Goal: Transaction & Acquisition: Purchase product/service

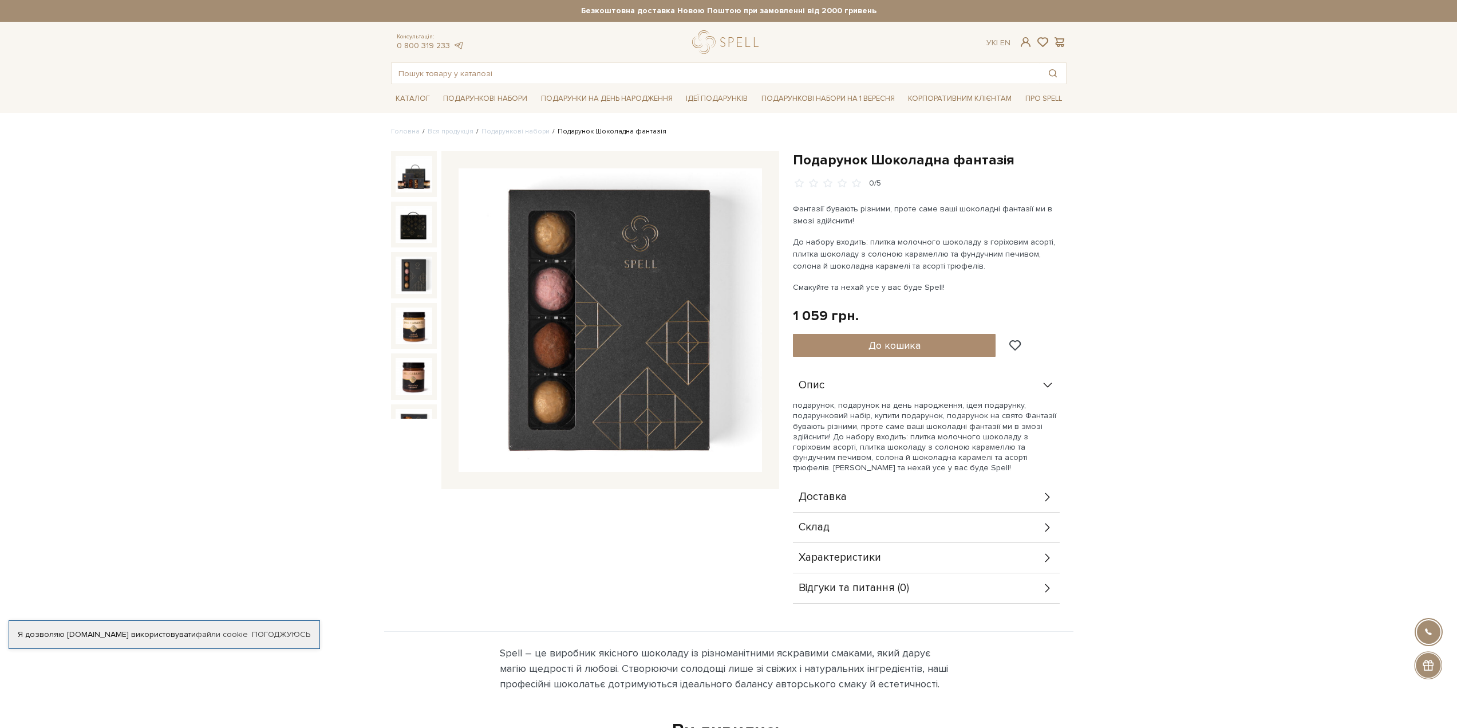
click at [399, 259] on img at bounding box center [414, 275] width 37 height 37
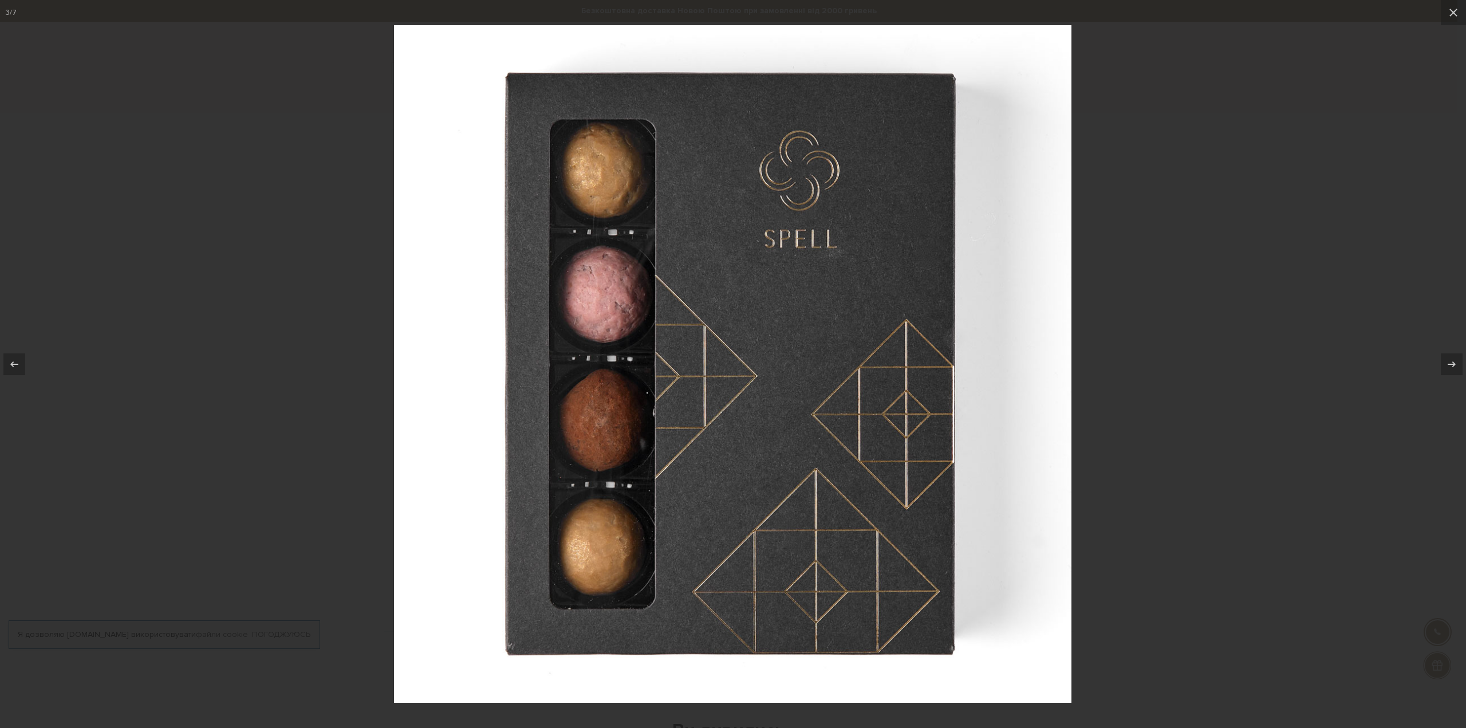
click at [286, 300] on div at bounding box center [733, 364] width 1466 height 728
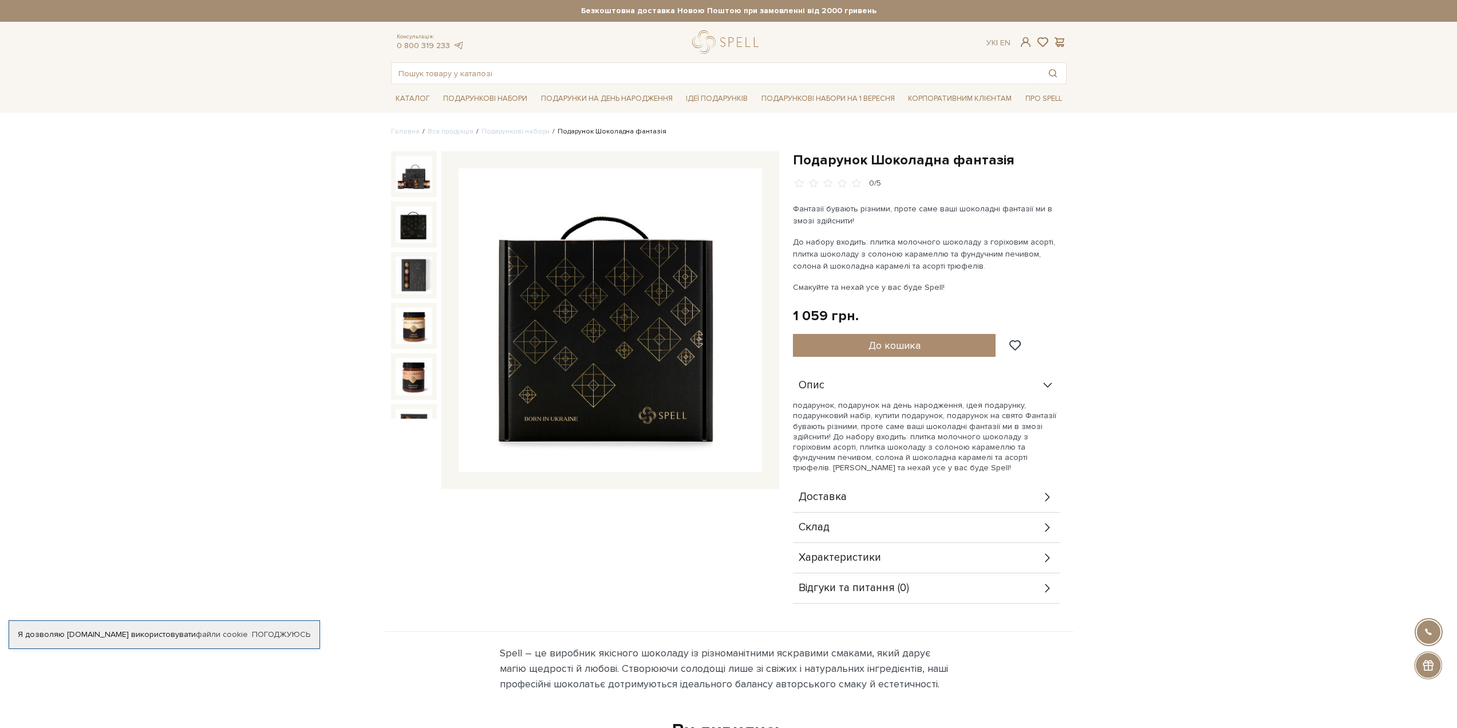
click at [396, 223] on img at bounding box center [414, 224] width 37 height 37
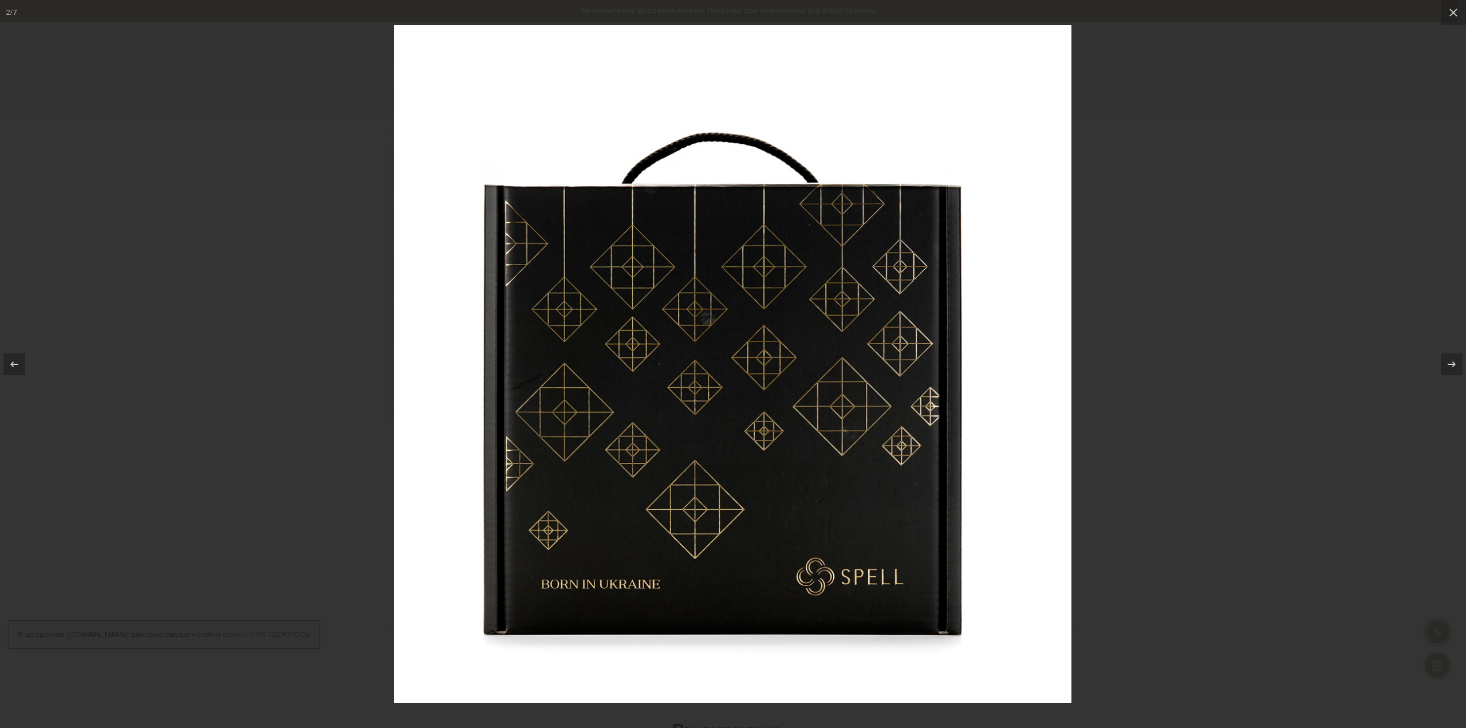
click at [338, 240] on div at bounding box center [733, 364] width 1466 height 728
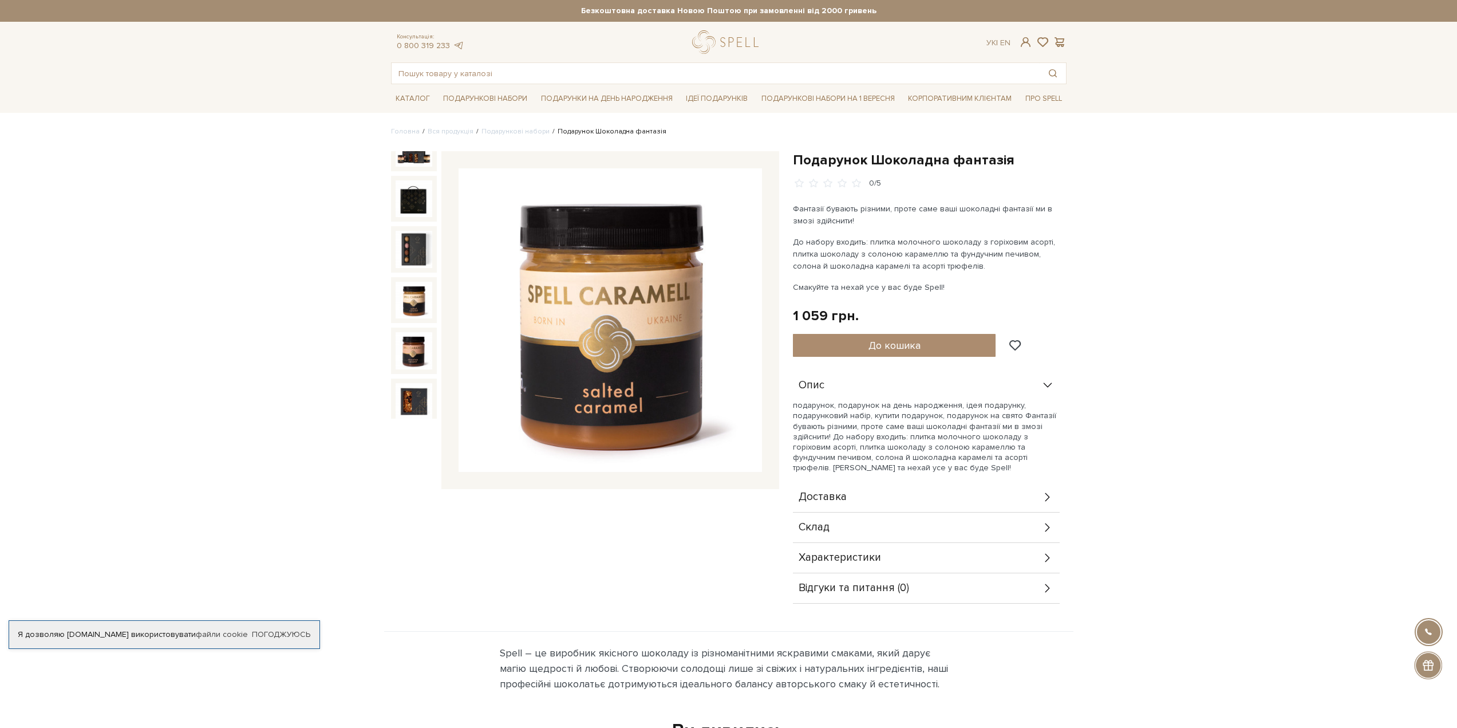
scroll to position [73, 0]
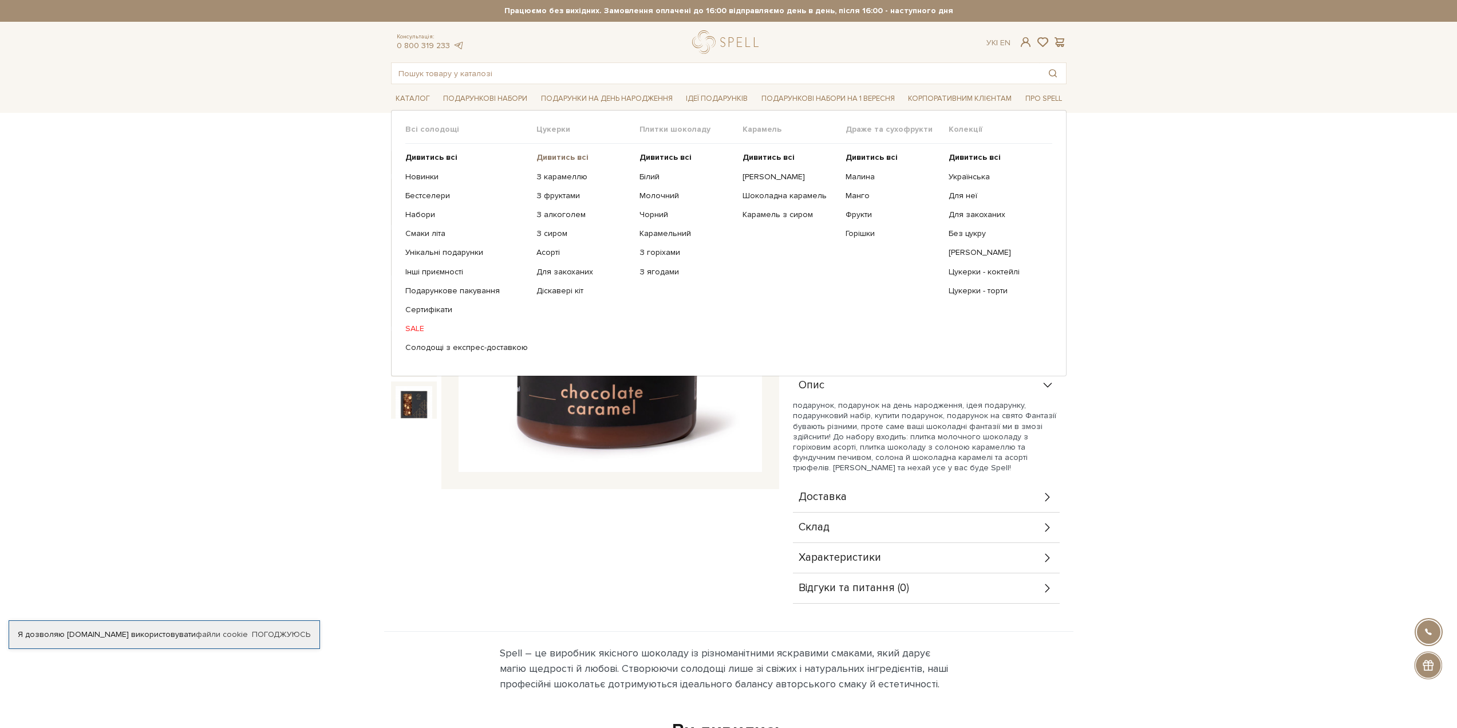
click at [555, 158] on b "Дивитись всі" at bounding box center [562, 157] width 52 height 10
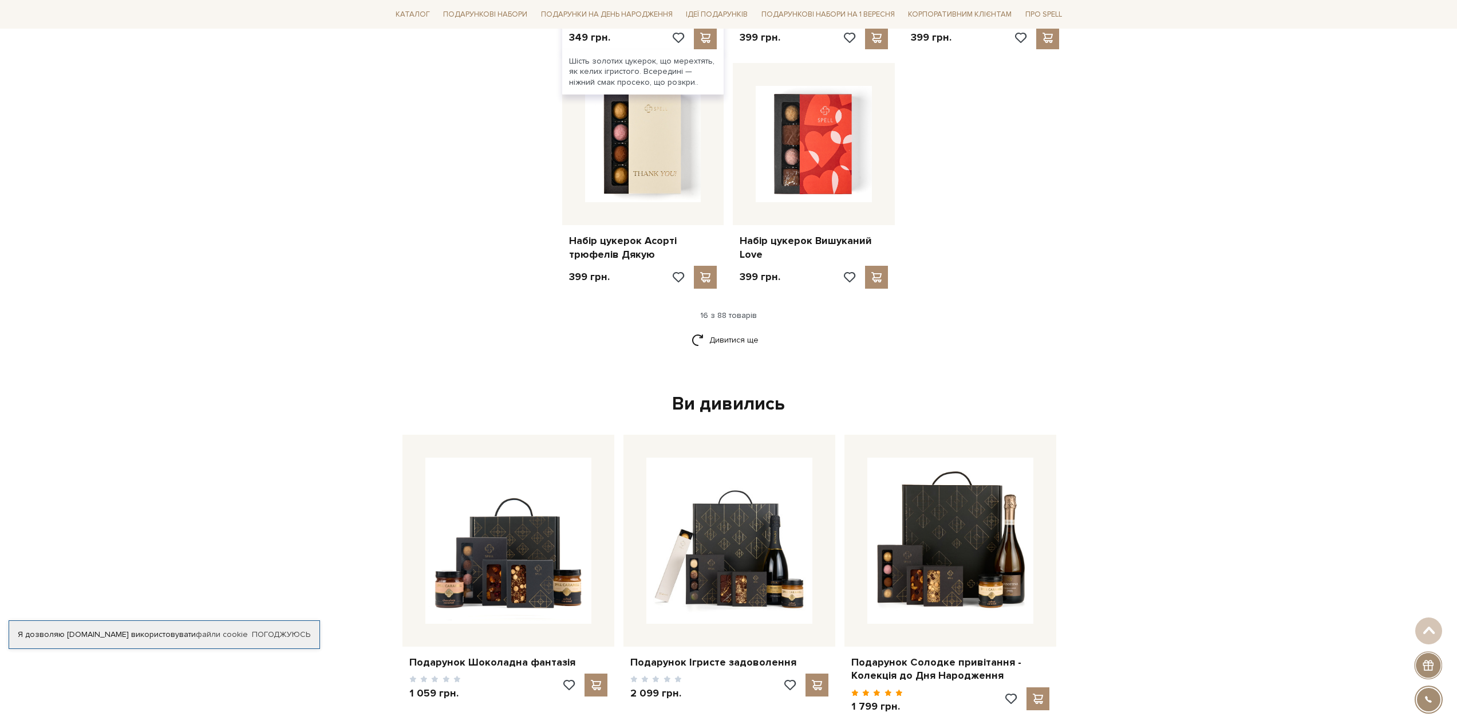
scroll to position [1775, 0]
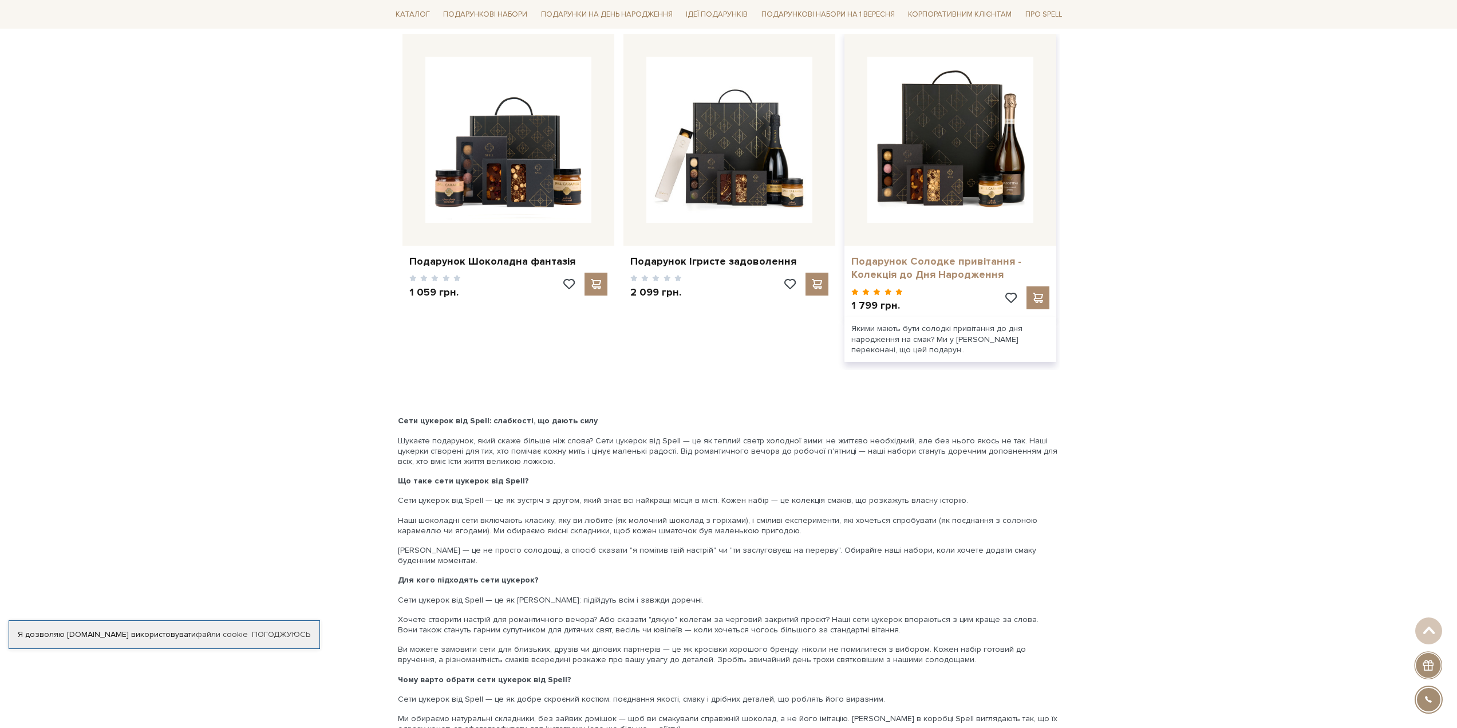
click at [980, 265] on link "Подарунок Солодке привітання - Колекція до Дня Народження" at bounding box center [950, 268] width 198 height 27
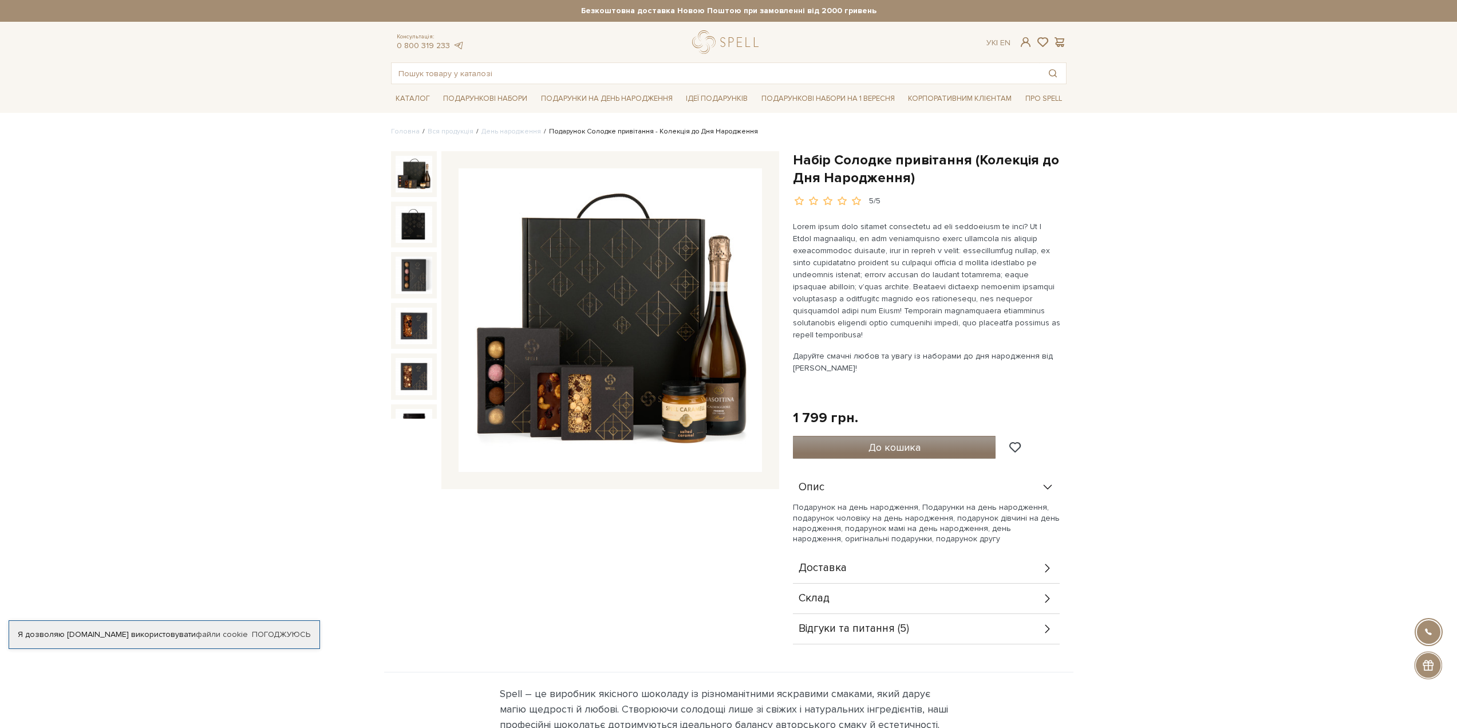
click at [831, 446] on button "До кошика" at bounding box center [894, 447] width 203 height 23
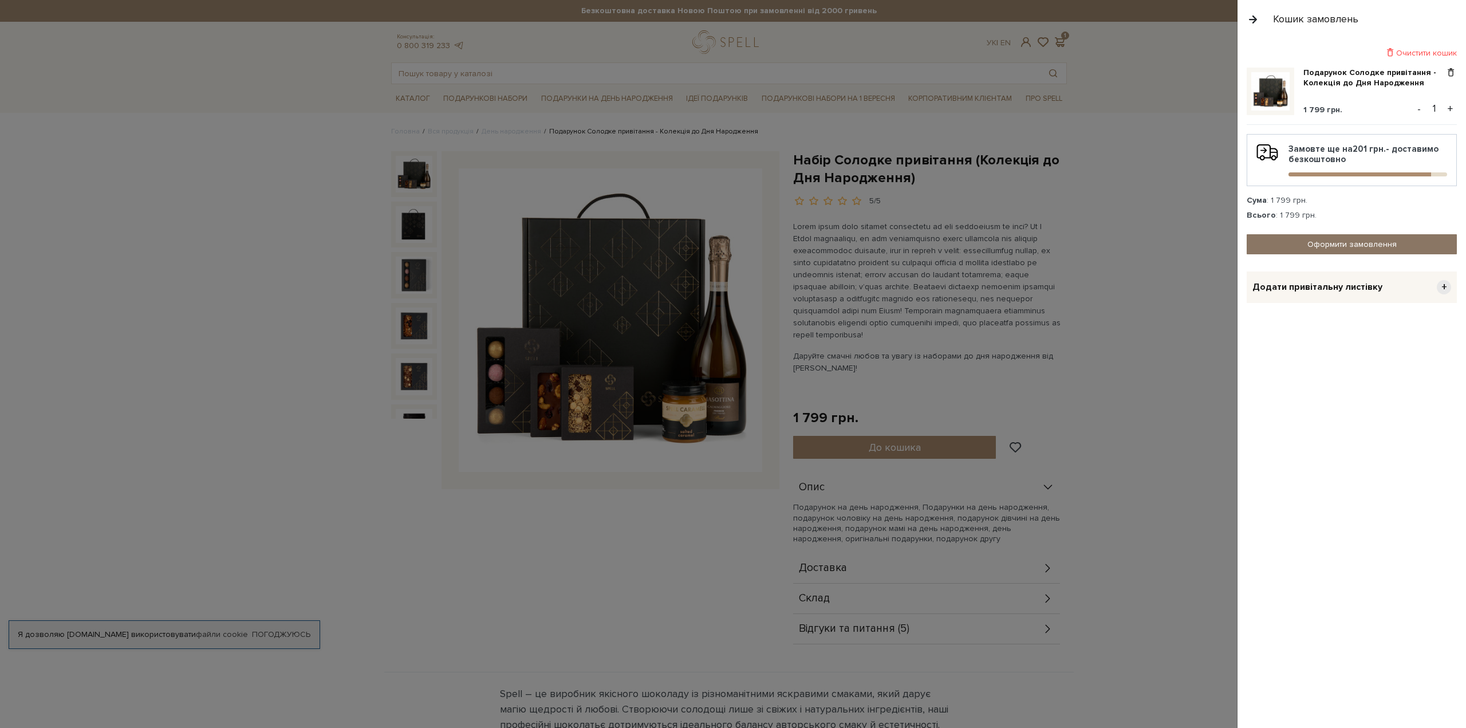
click at [1322, 251] on link "Оформити замовлення" at bounding box center [1351, 244] width 210 height 20
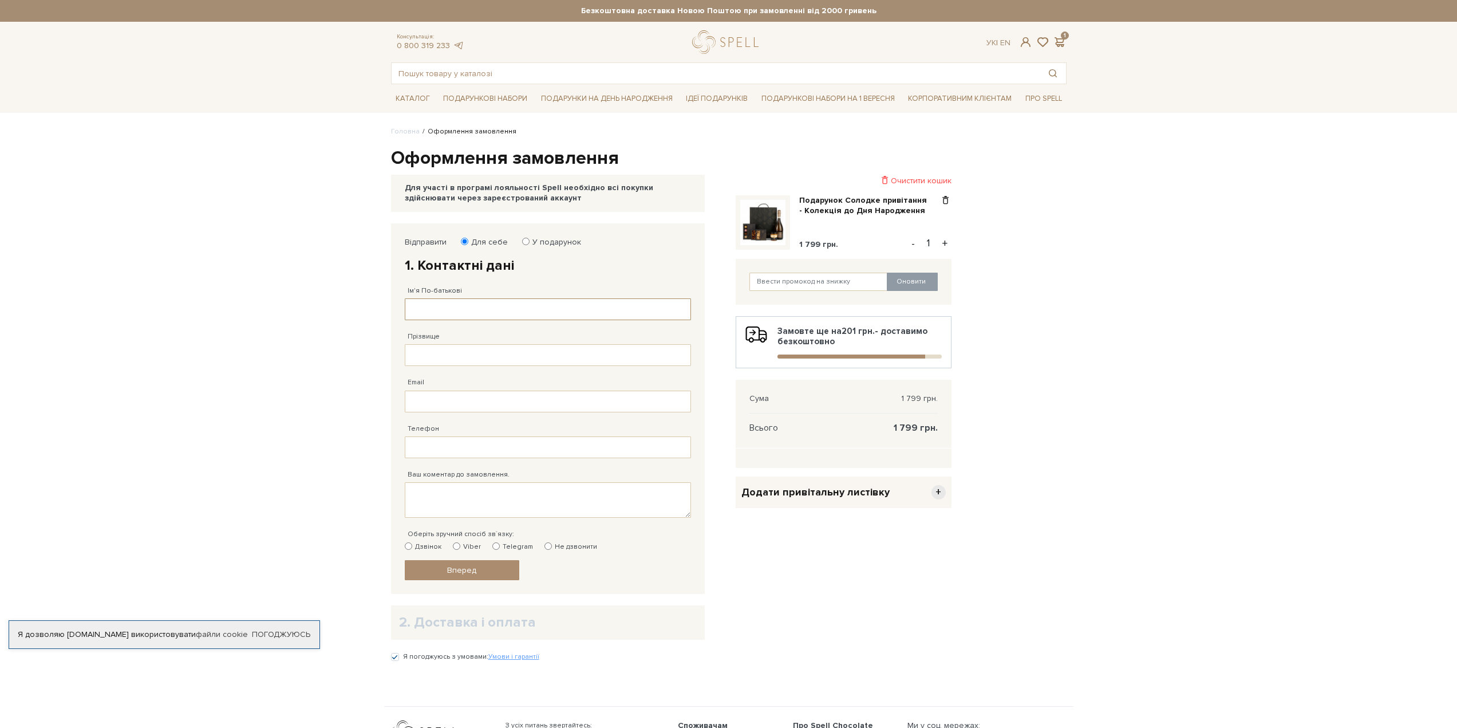
click at [490, 319] on input "Ім'я По-батькові" at bounding box center [548, 309] width 286 height 22
type input "[PERSON_NAME]"
type input "[PERSON_NAME][EMAIL_ADDRESS][DOMAIN_NAME]"
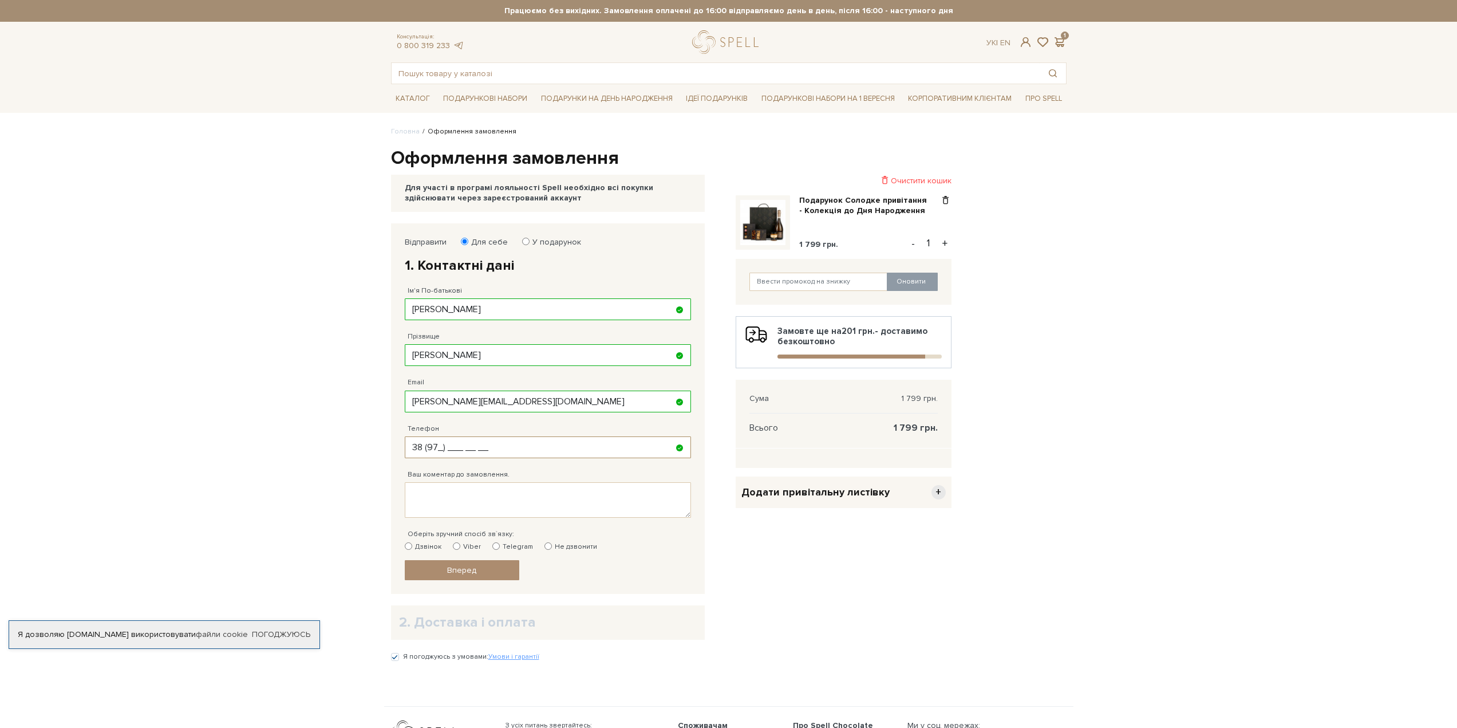
type input "38 (9__) ___ __ __"
type input "[PHONE_NUMBER]"
click at [496, 547] on input "Telegram" at bounding box center [495, 545] width 7 height 7
radio input "true"
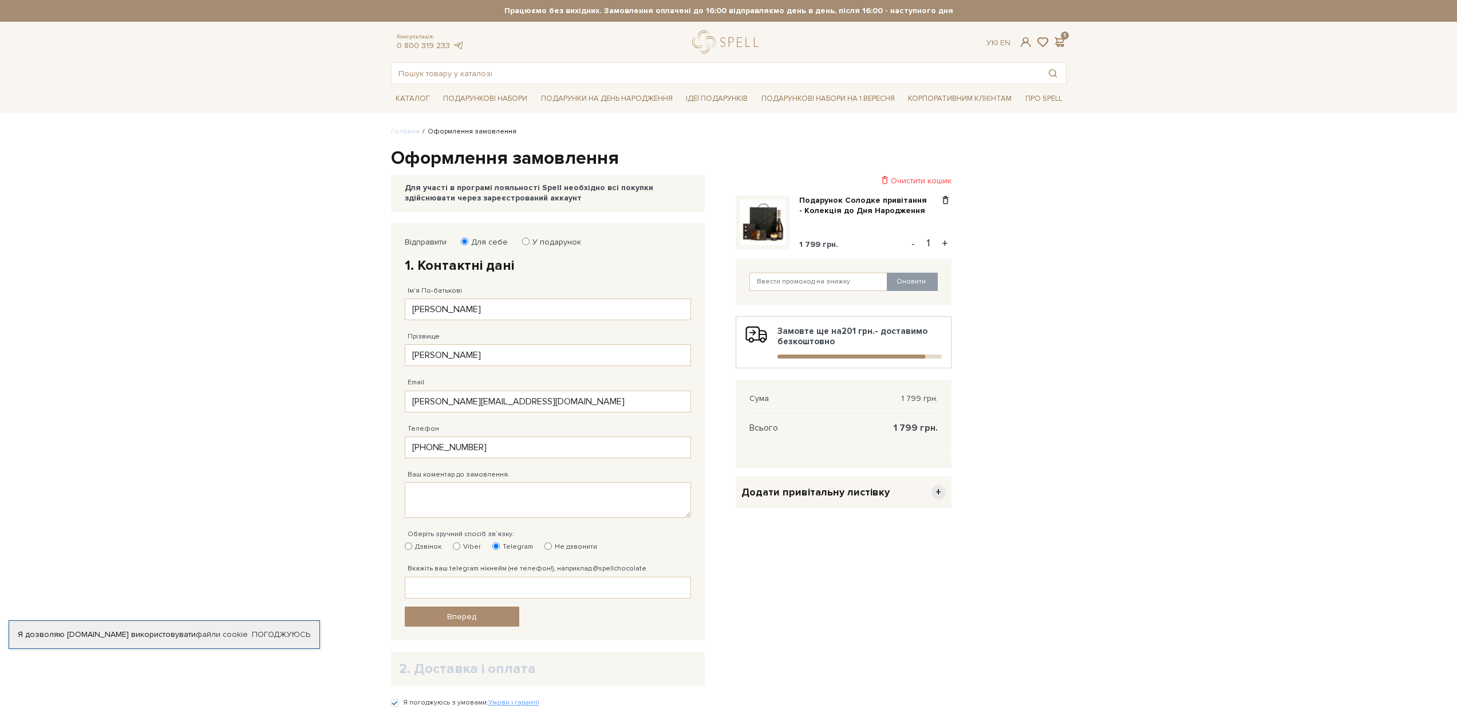
click at [551, 553] on div "Вкажіть ваш telegram нікнейм (не телефон!), наприклад @spellchocolate Вкажіть в…" at bounding box center [548, 575] width 286 height 46
click at [553, 548] on label "Не дзвонити" at bounding box center [571, 547] width 53 height 10
click at [552, 548] on input "Не дзвонити" at bounding box center [548, 545] width 7 height 7
radio input "true"
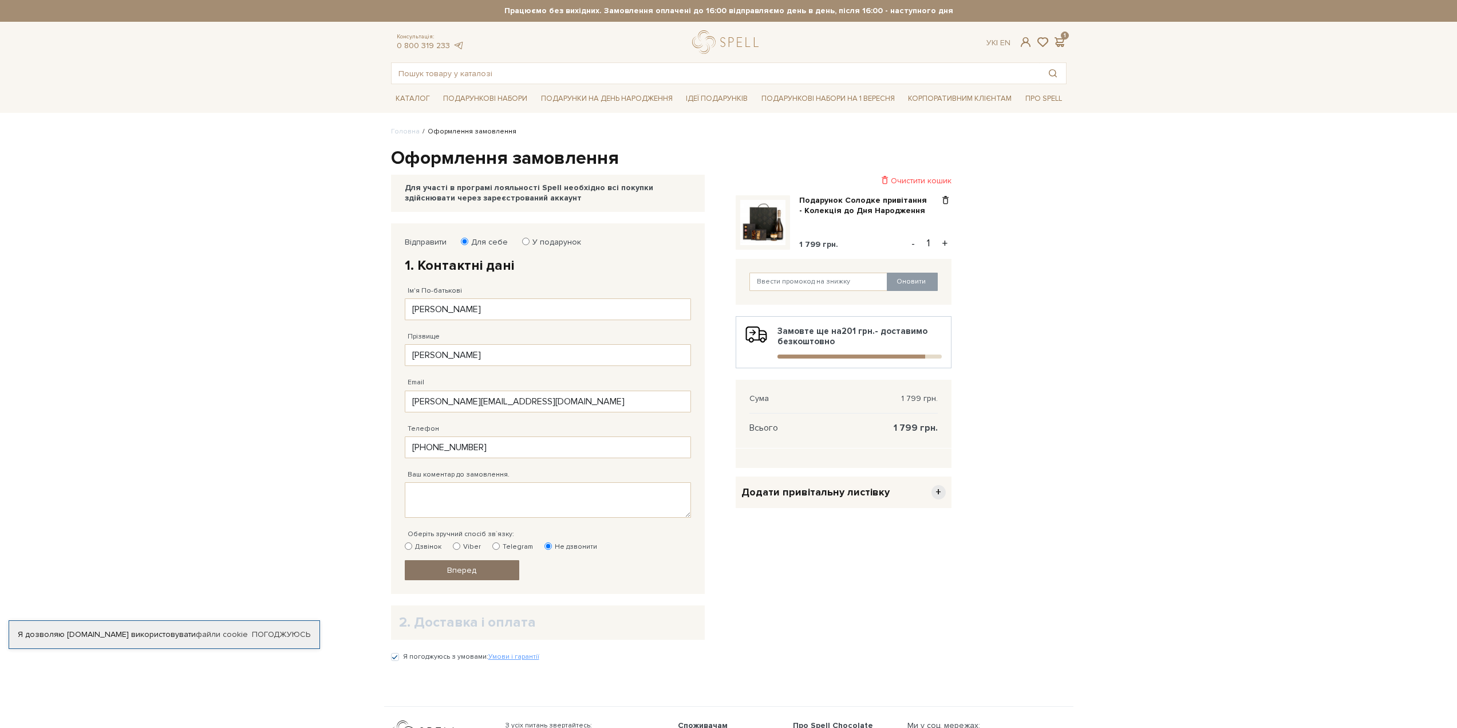
click at [488, 570] on link "Вперед" at bounding box center [462, 570] width 115 height 20
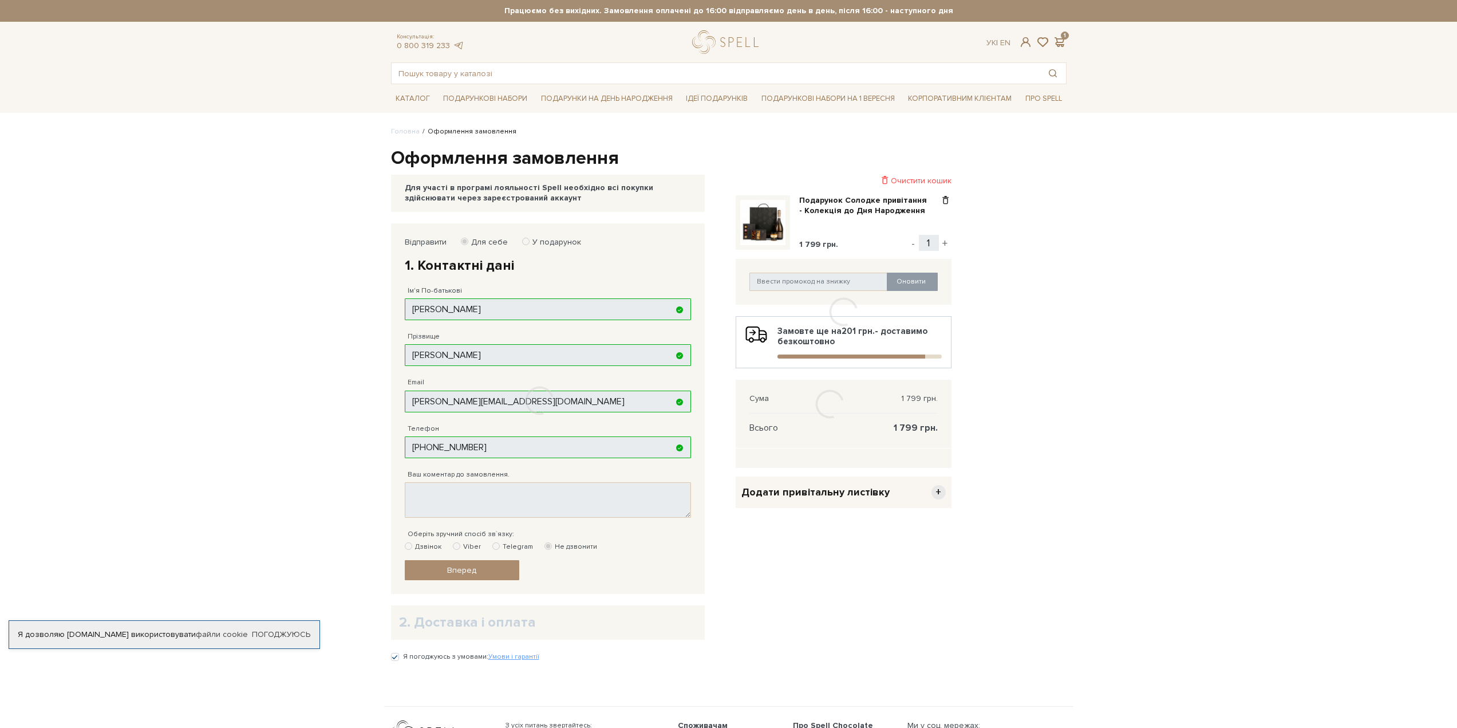
scroll to position [102, 0]
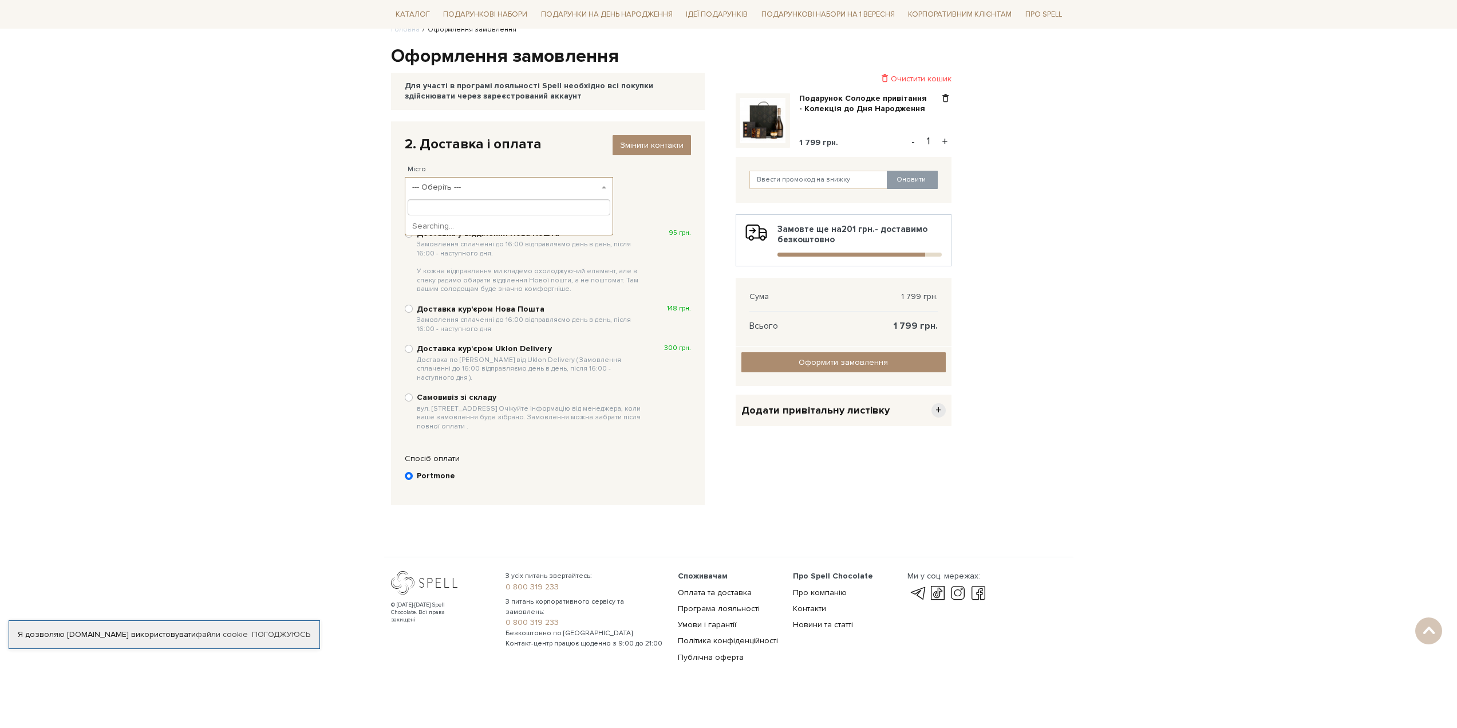
click at [478, 188] on span "--- Оберіть ---" at bounding box center [505, 187] width 187 height 11
type input "u"
type input "Гат"
select select "Гатна"
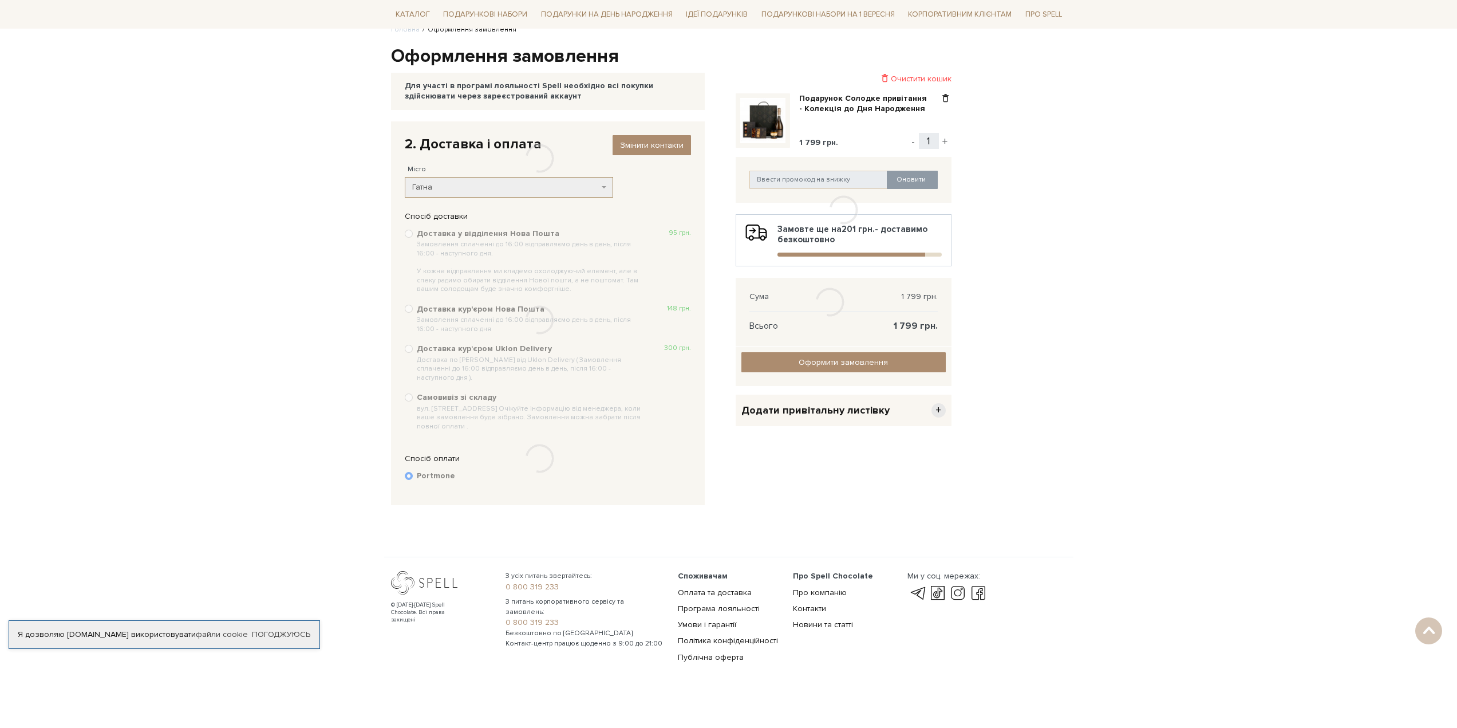
click at [455, 186] on div at bounding box center [540, 158] width 298 height 74
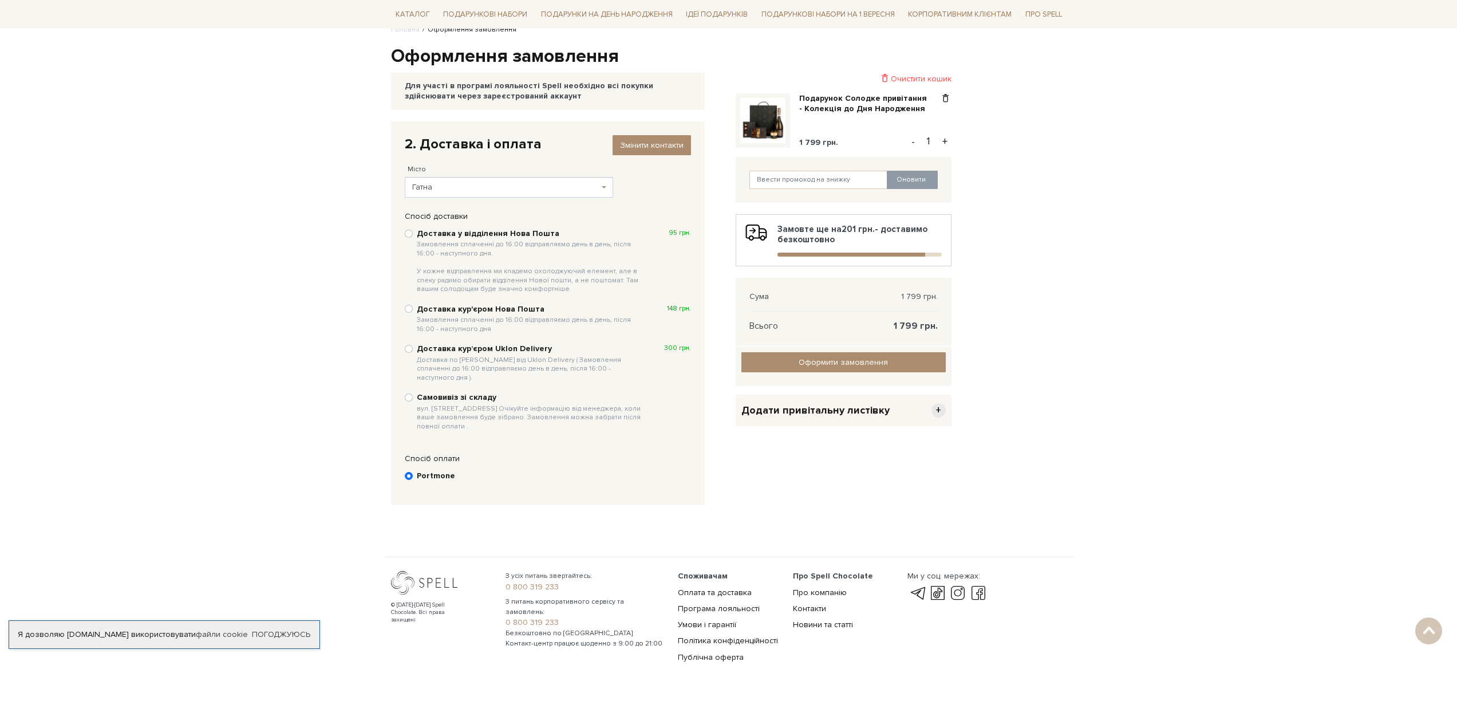
click at [455, 186] on span "Гатна" at bounding box center [505, 187] width 187 height 11
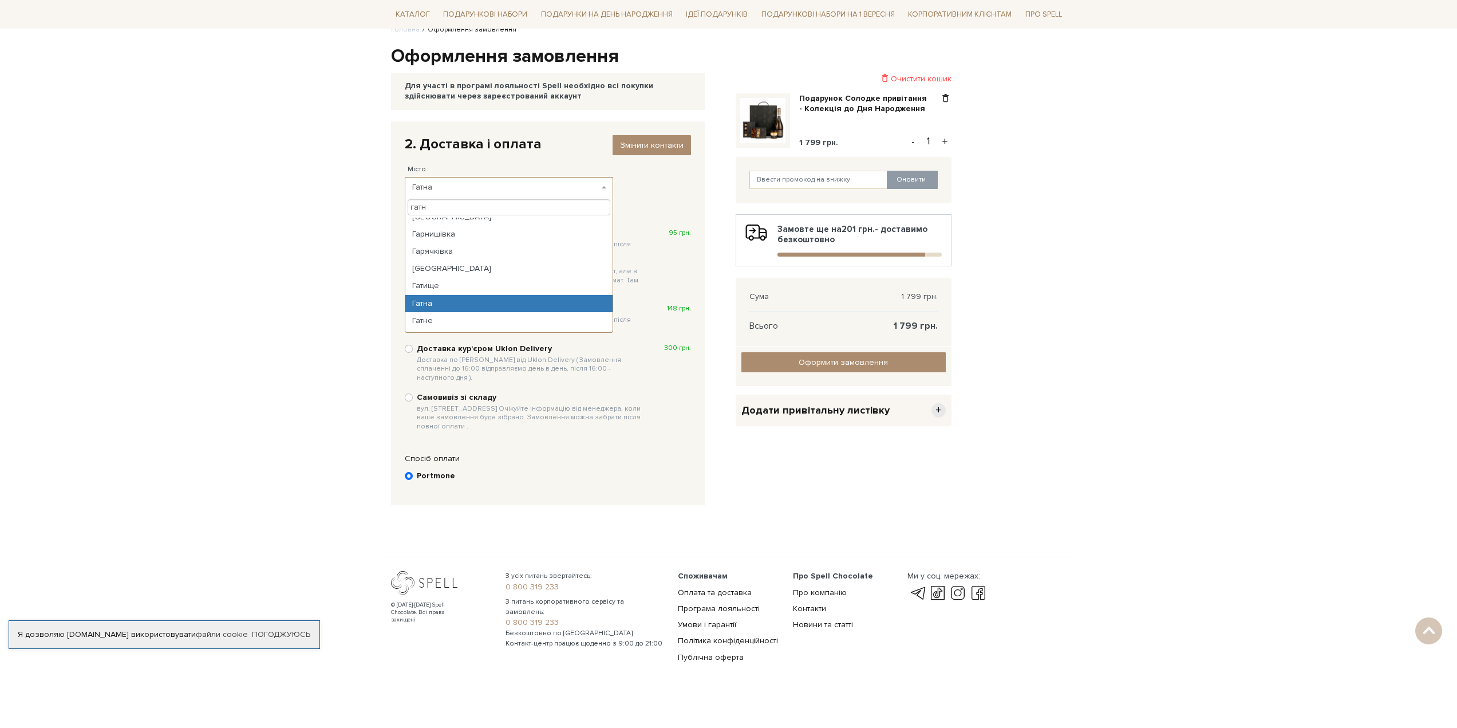
scroll to position [0, 0]
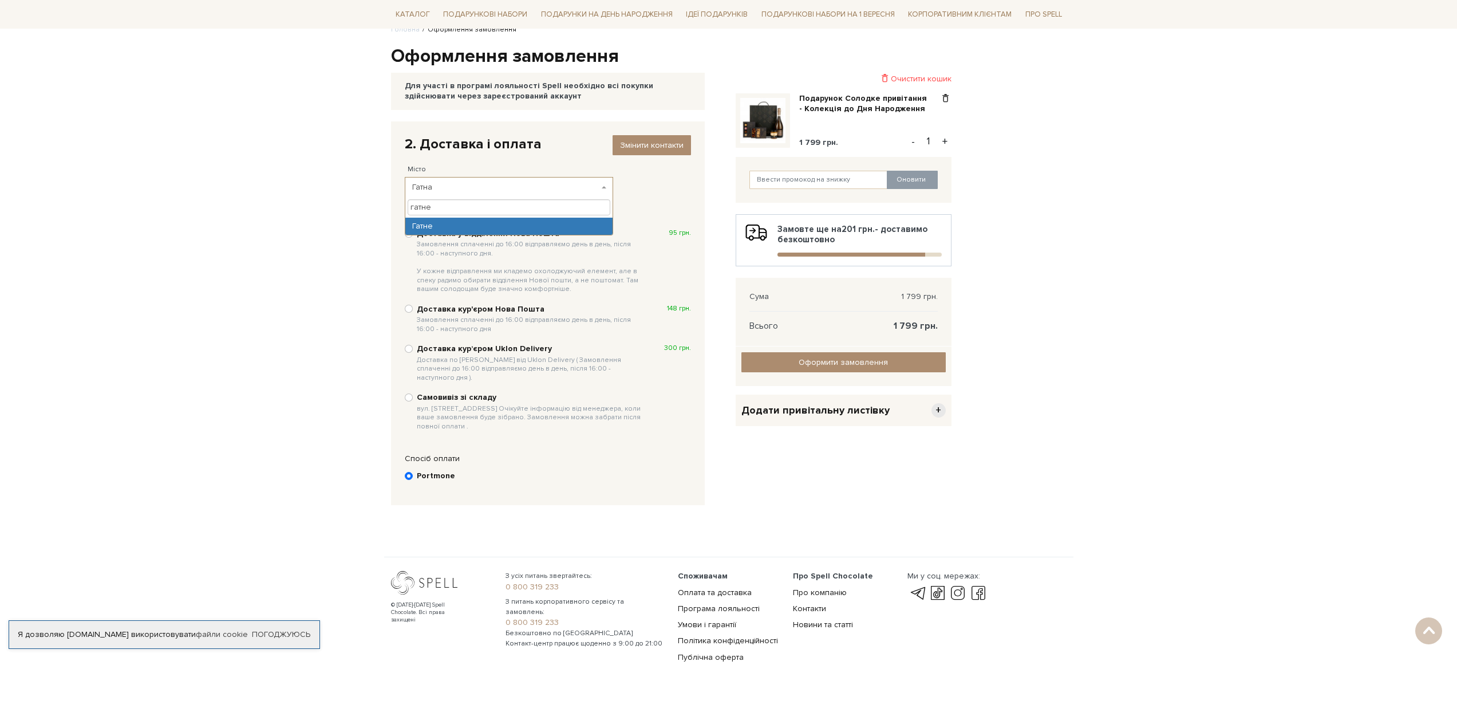
type input "гатне"
select select "Гатне"
click at [406, 236] on input "Доставка у відділення Нова Пошта Замовлення сплаченні до 16:00 відправляємо ден…" at bounding box center [409, 234] width 8 height 8
radio input "true"
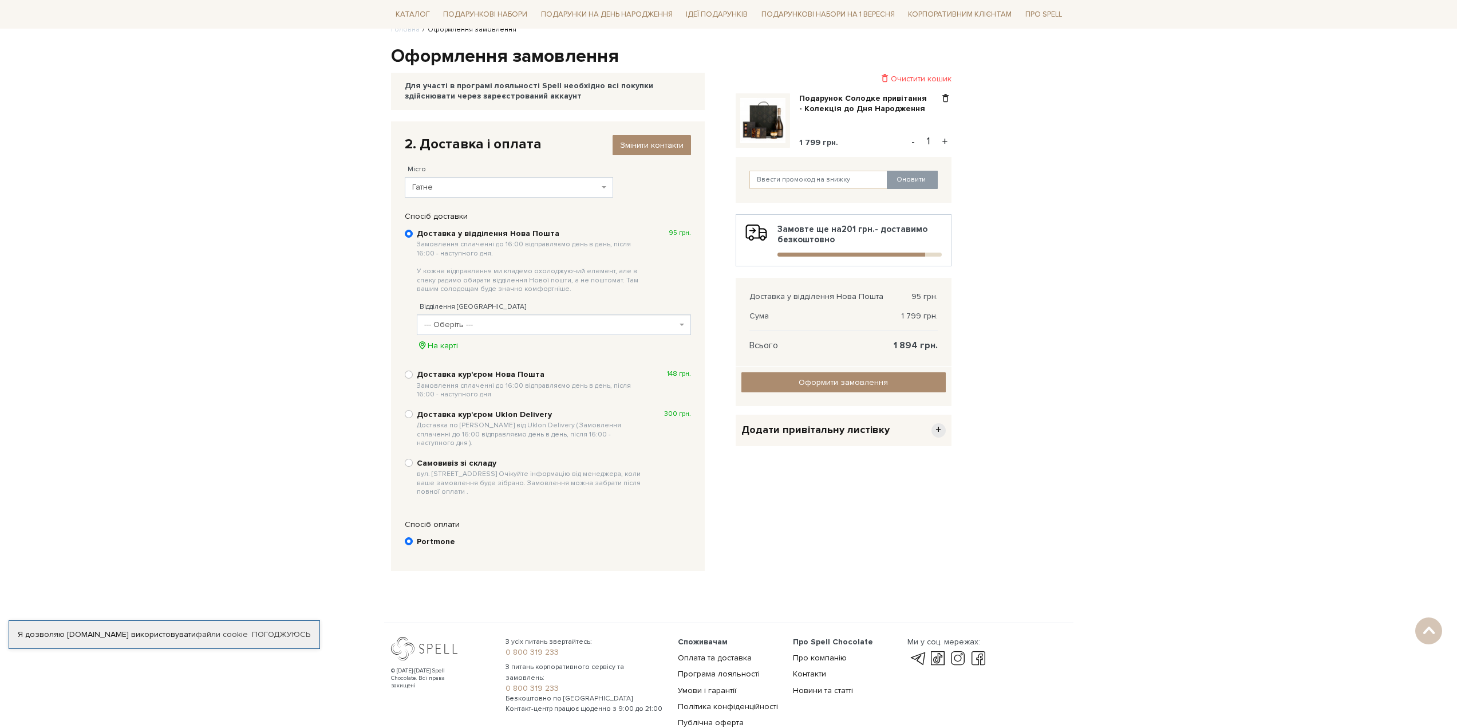
click at [492, 330] on span "--- Оберіть ---" at bounding box center [550, 324] width 252 height 11
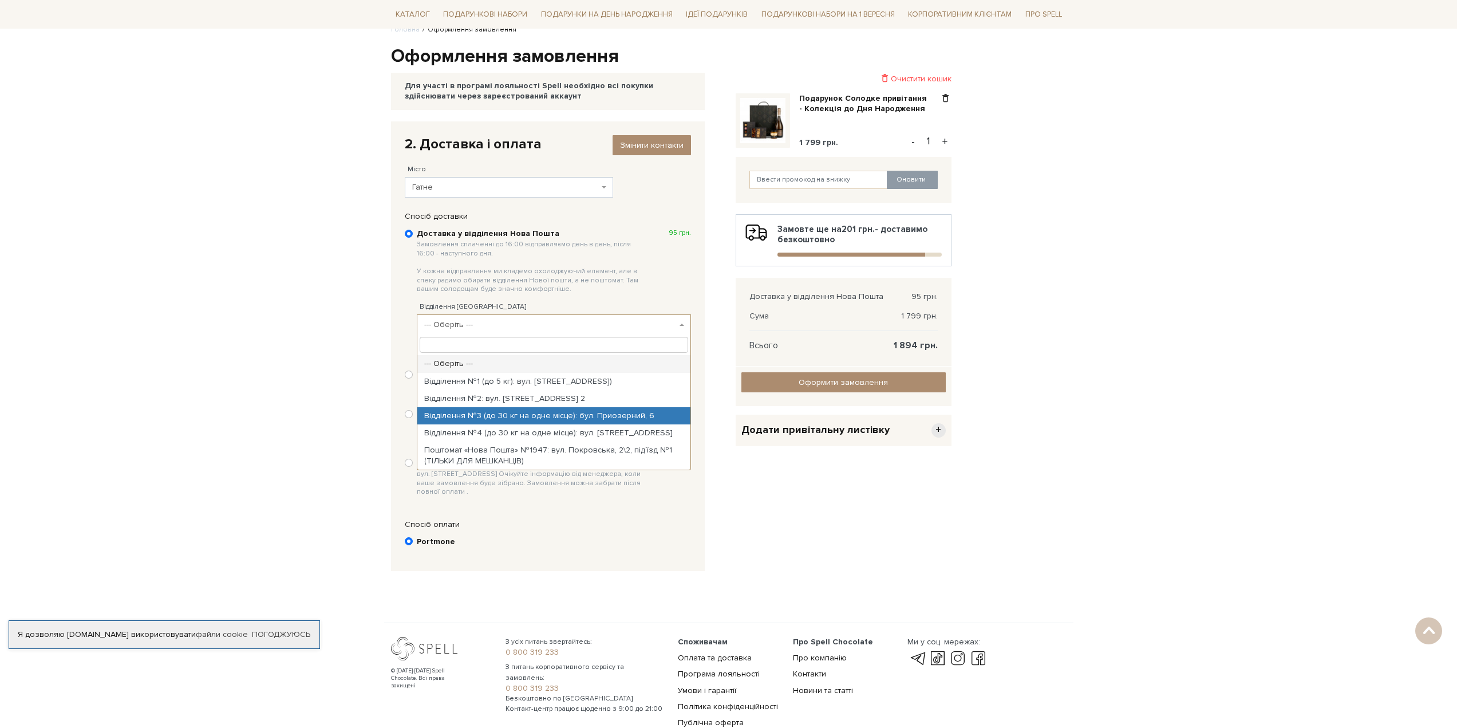
select select "Відділення №3 (до 30 кг на одне місце): бул. Приозерний, 6"
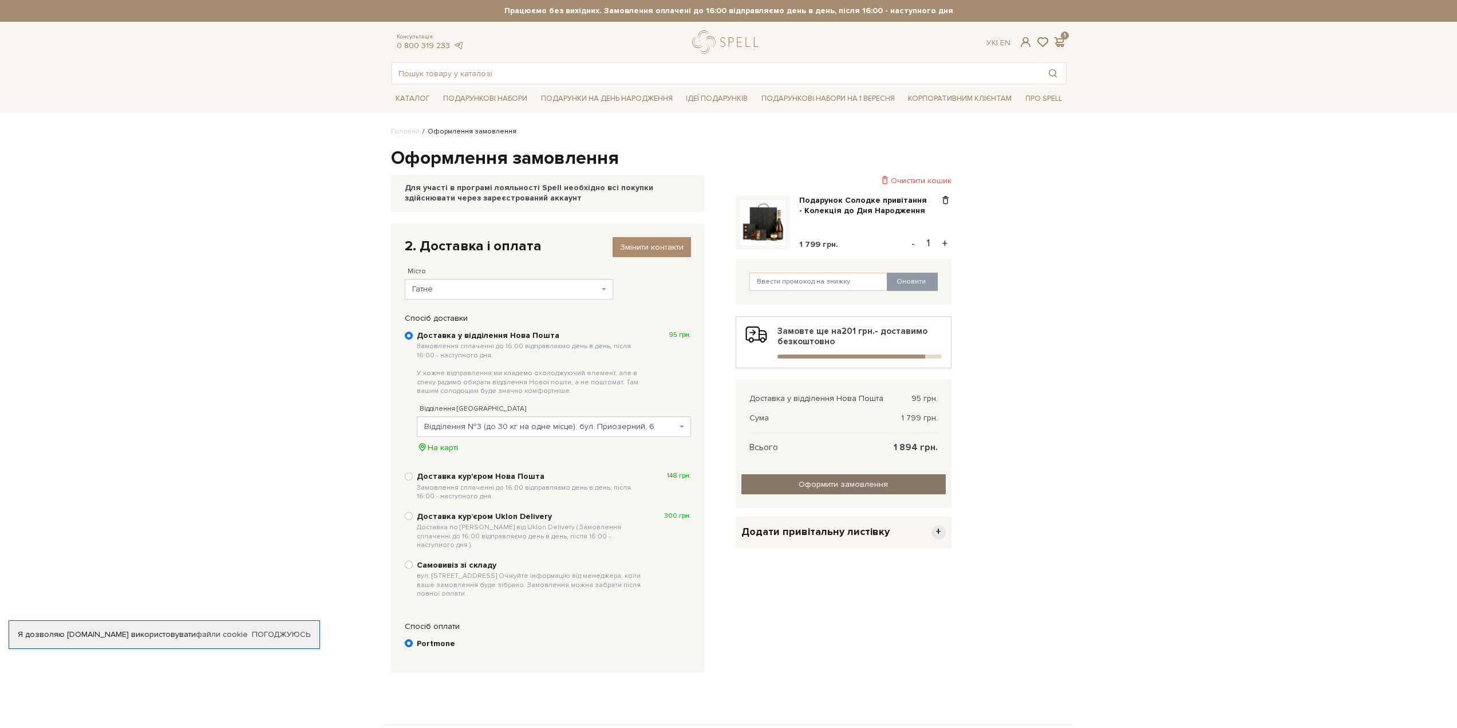
click at [778, 479] on input "Оформити замовлення" at bounding box center [843, 484] width 204 height 20
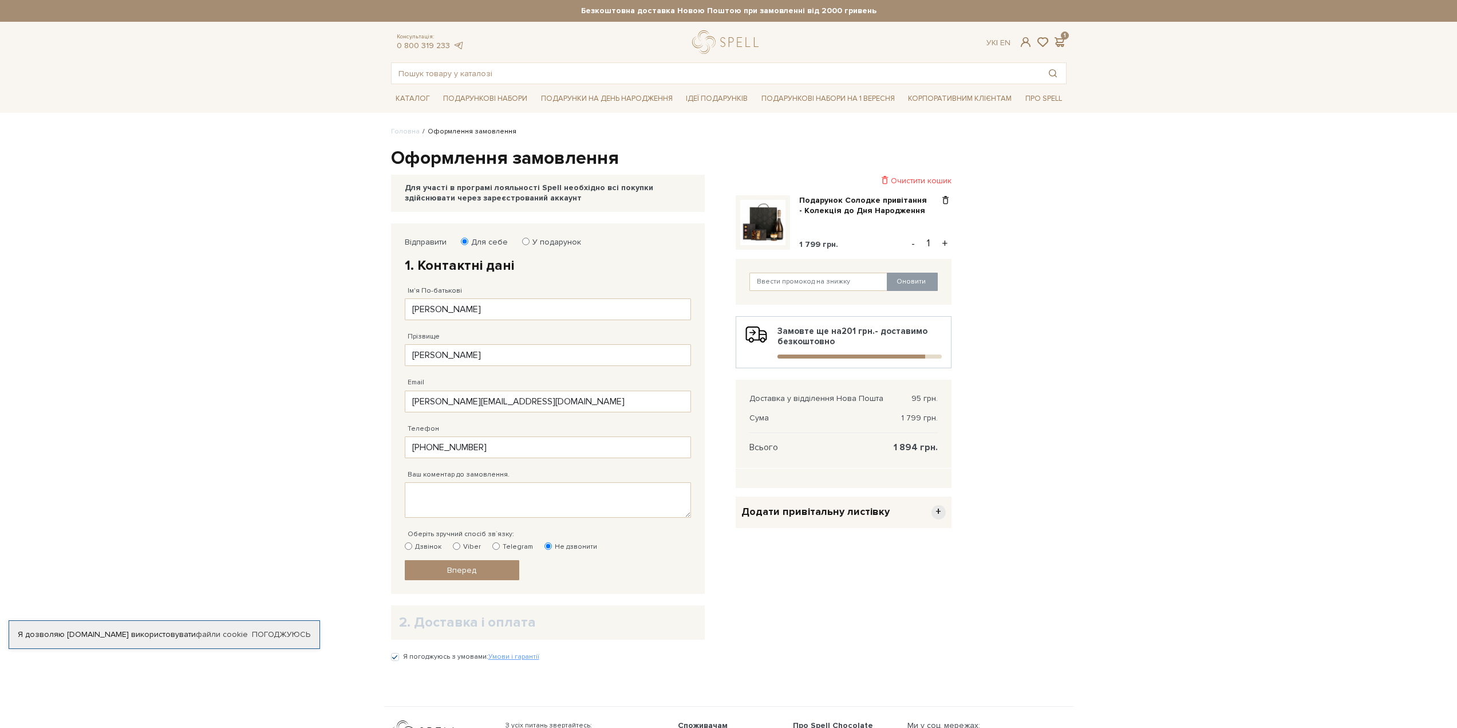
click at [935, 515] on span "+" at bounding box center [939, 512] width 14 height 14
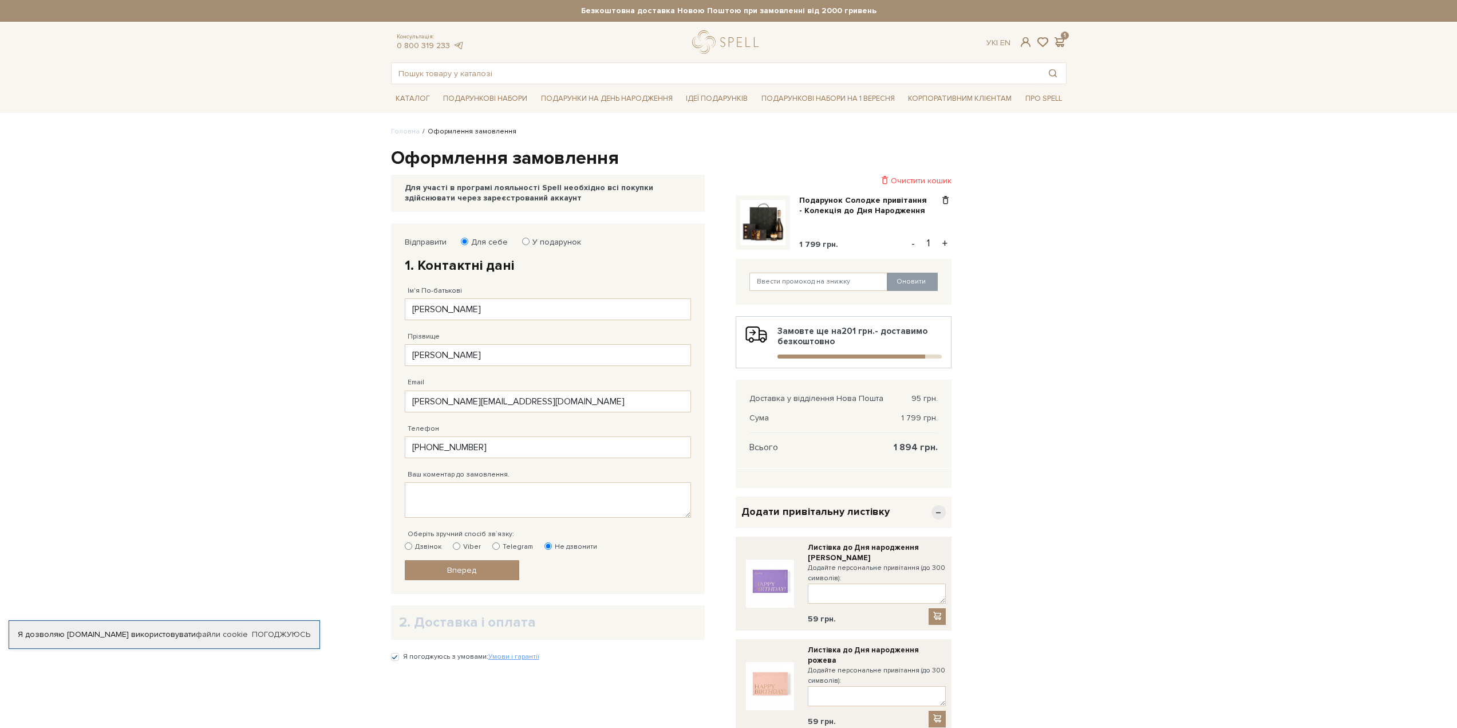
click at [923, 514] on div "Додати привітальну листівку −" at bounding box center [844, 511] width 216 height 31
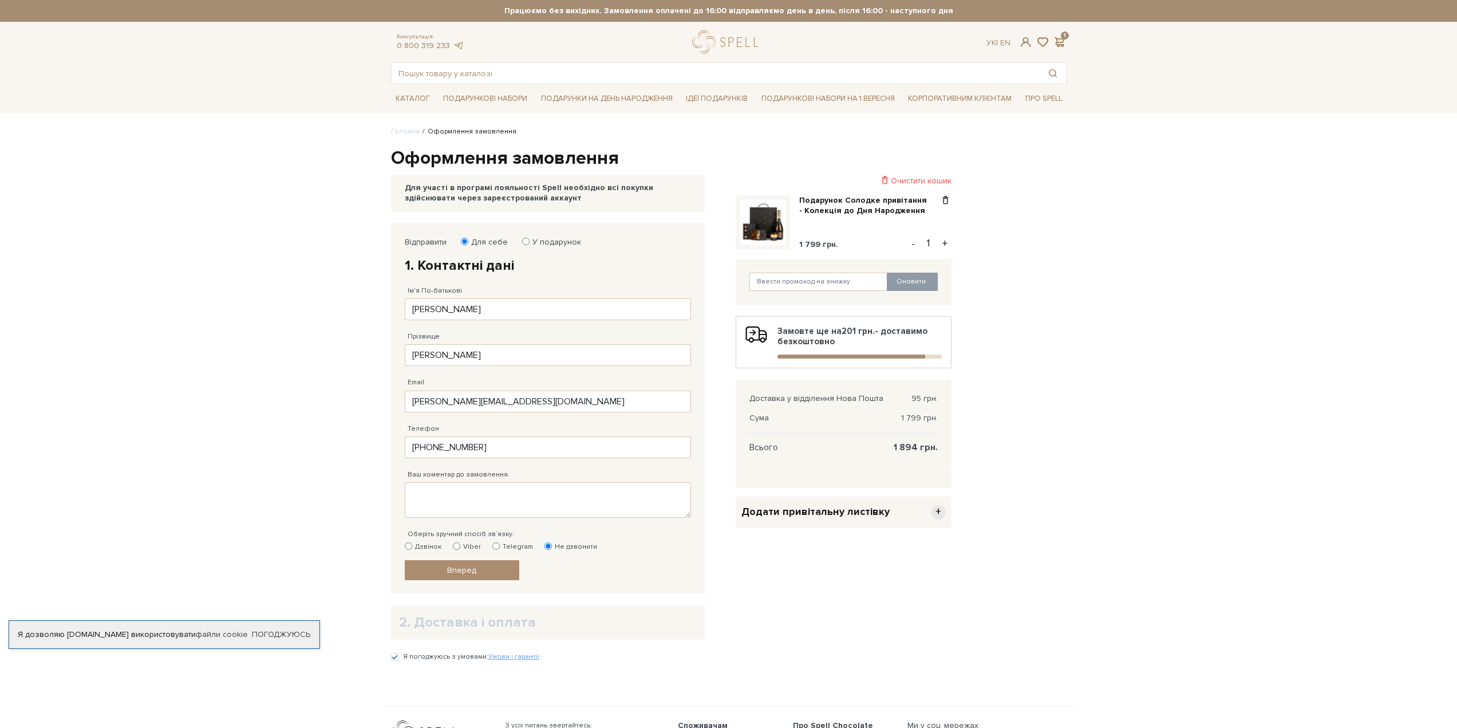
click at [525, 246] on label "У подарунок" at bounding box center [553, 242] width 56 height 10
click at [522, 245] on input "У подарунок" at bounding box center [525, 241] width 7 height 7
radio input "true"
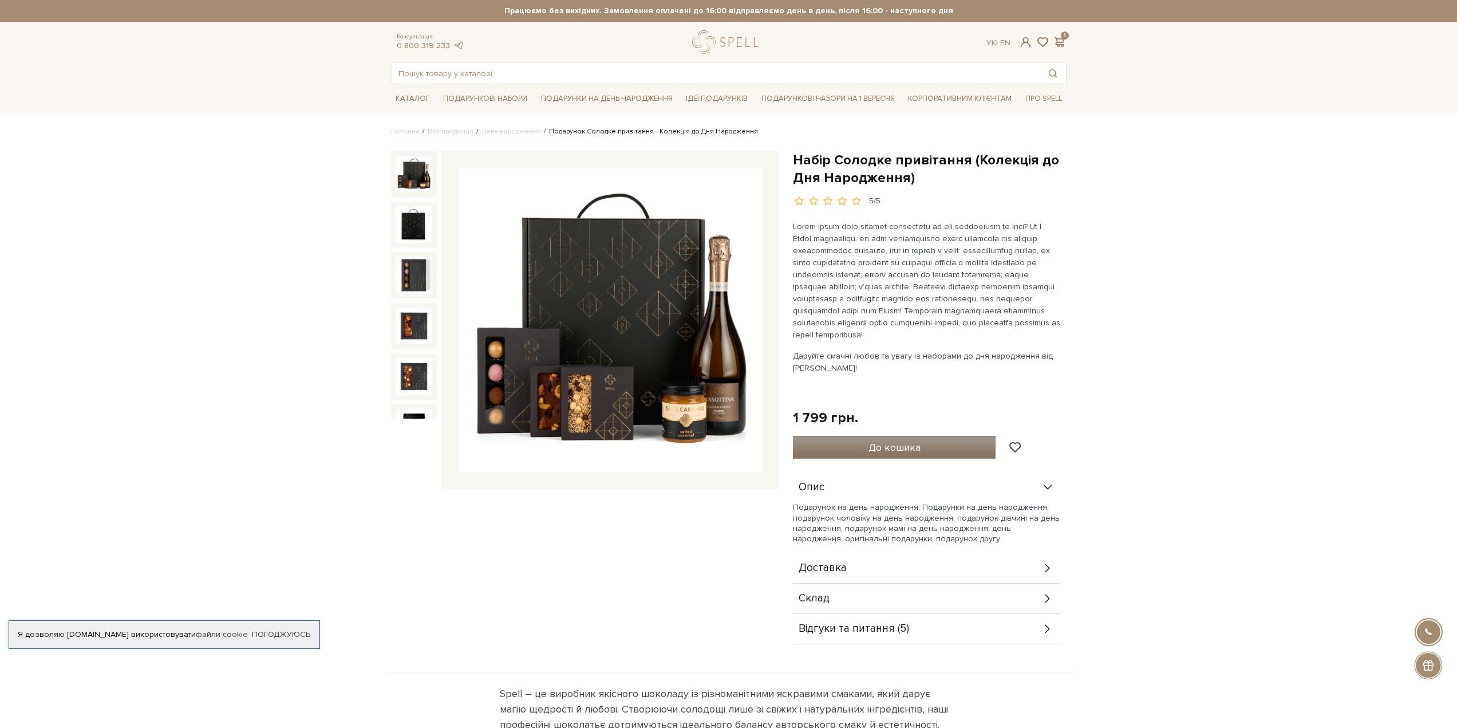
click at [926, 458] on button "До кошика" at bounding box center [894, 447] width 203 height 23
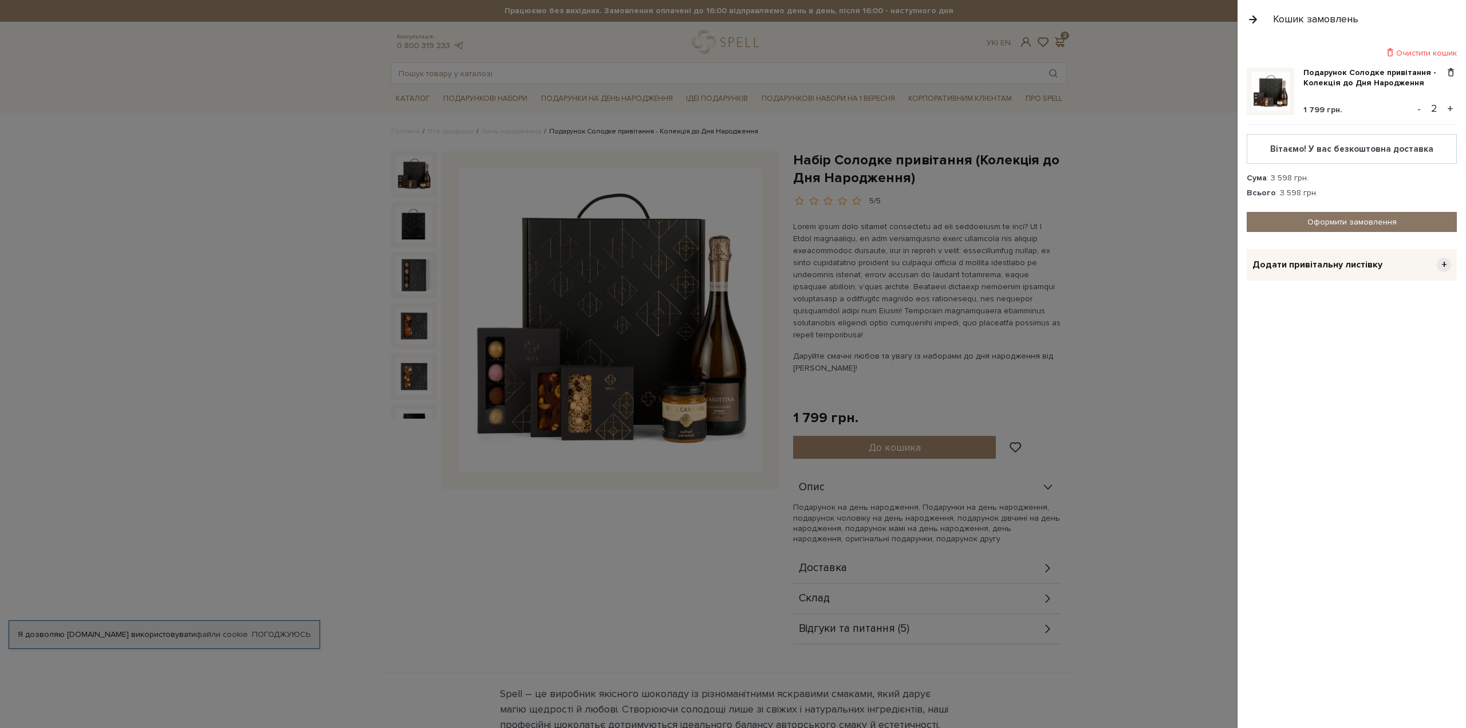
click at [1305, 225] on link "Оформити замовлення" at bounding box center [1351, 222] width 210 height 20
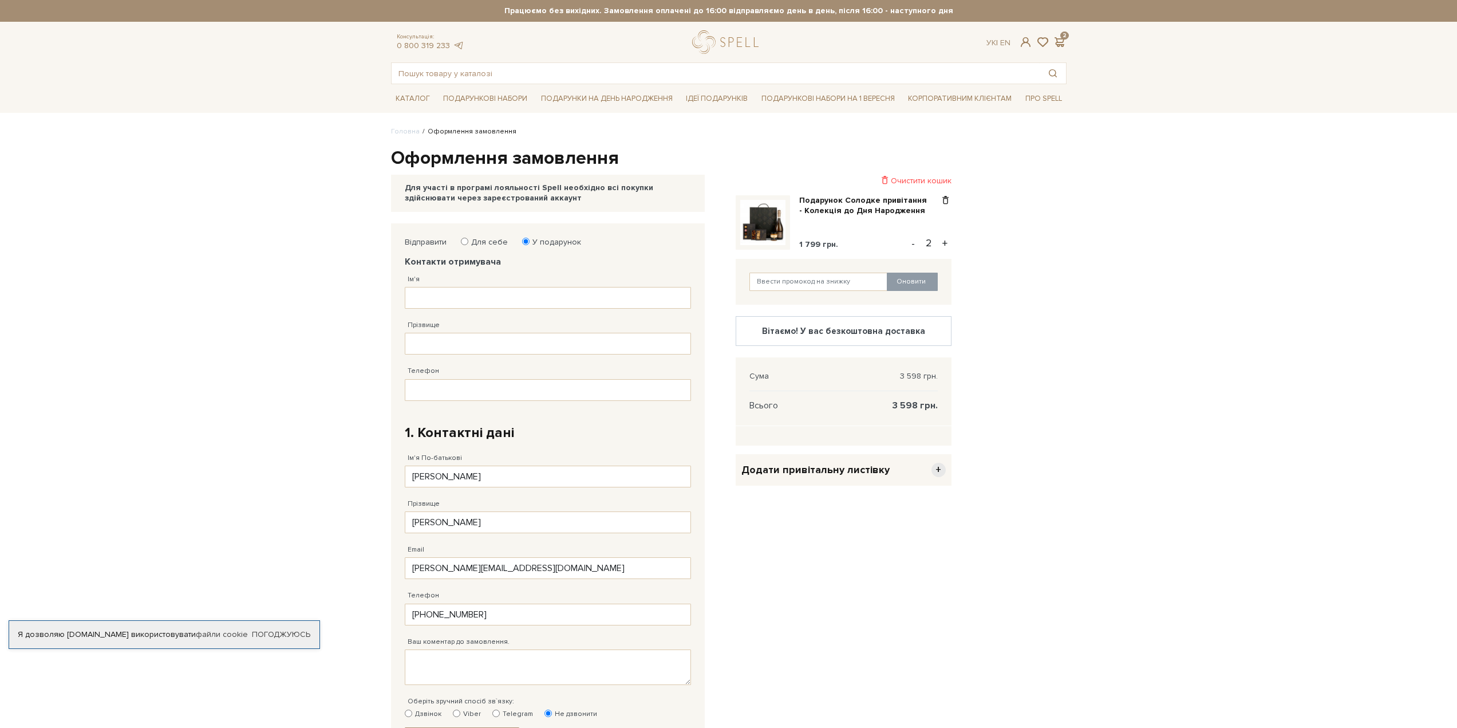
click at [912, 244] on button "-" at bounding box center [913, 243] width 11 height 17
type input "1"
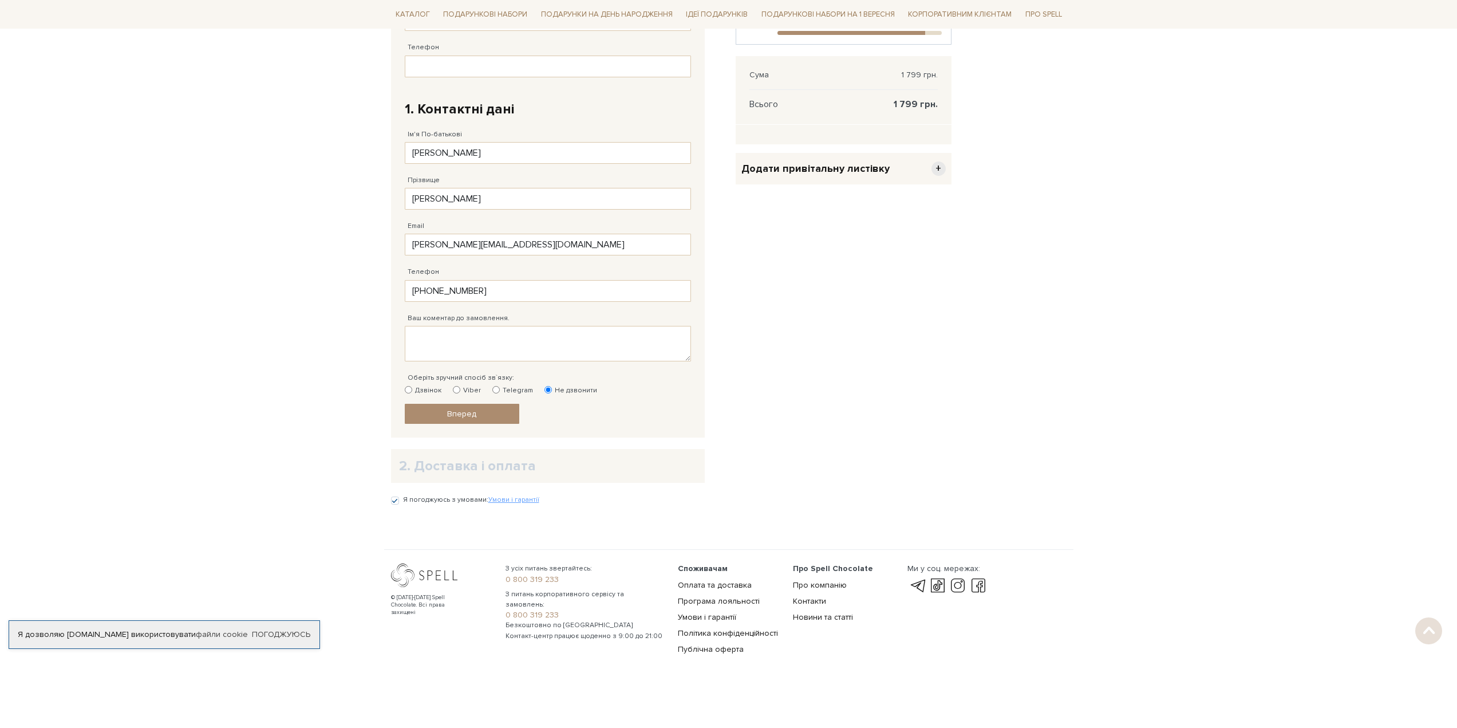
scroll to position [325, 0]
click at [504, 411] on link "Вперед" at bounding box center [462, 412] width 115 height 20
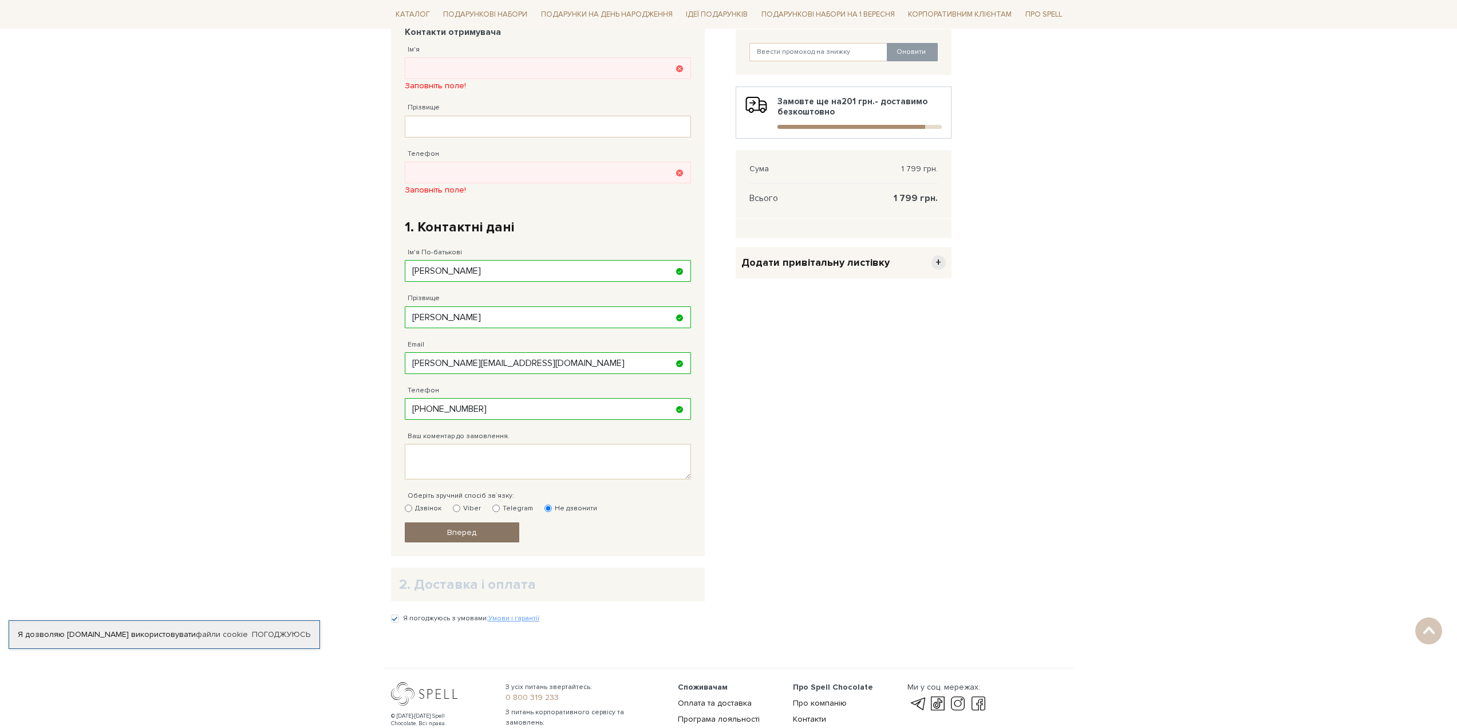
scroll to position [223, 0]
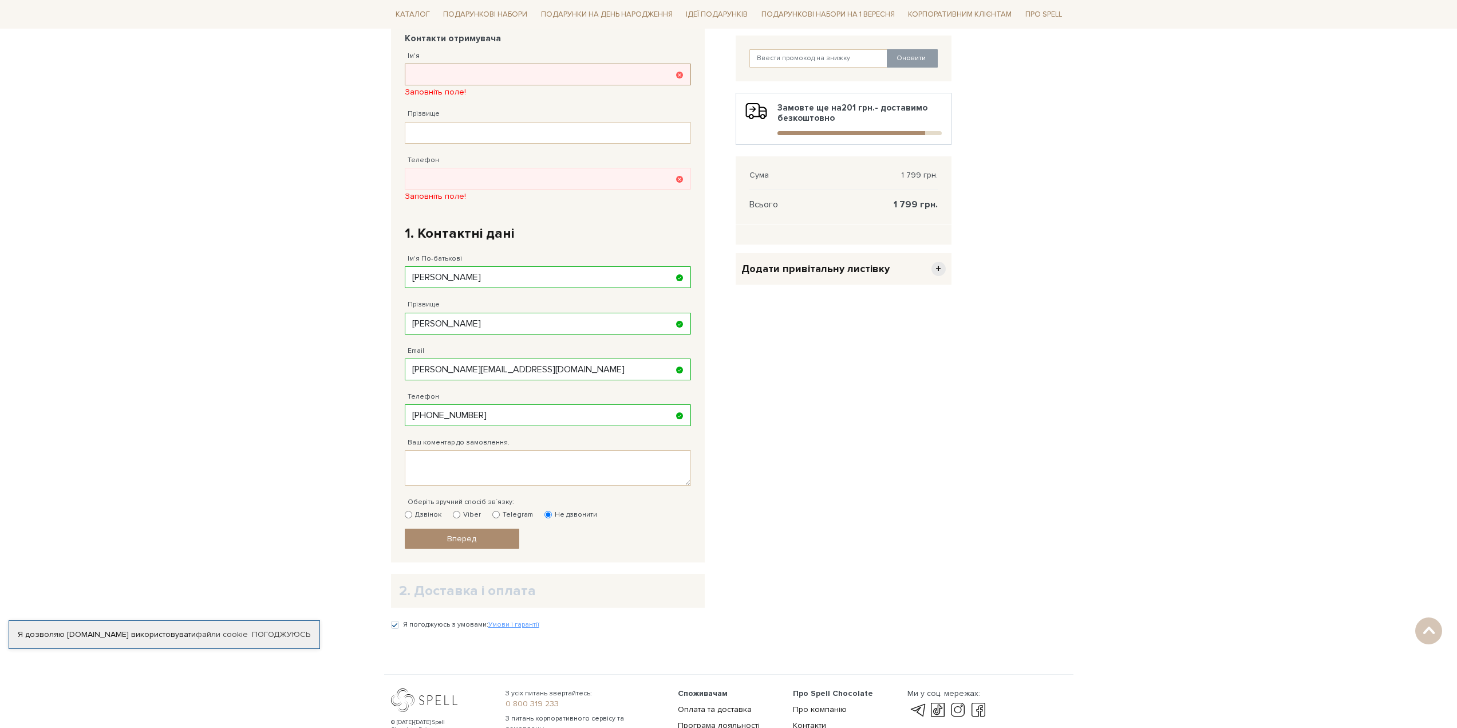
click at [464, 75] on input "Ім'я" at bounding box center [548, 75] width 286 height 22
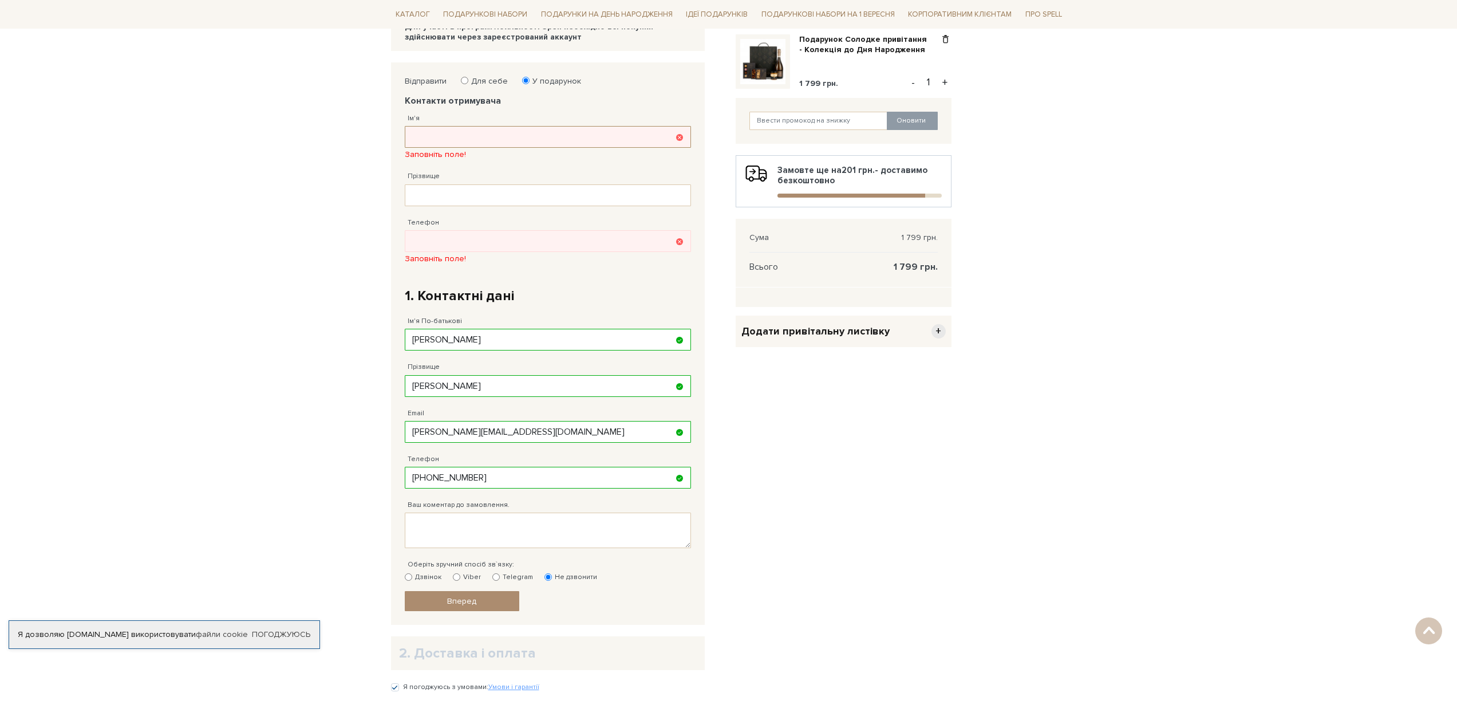
scroll to position [52, 0]
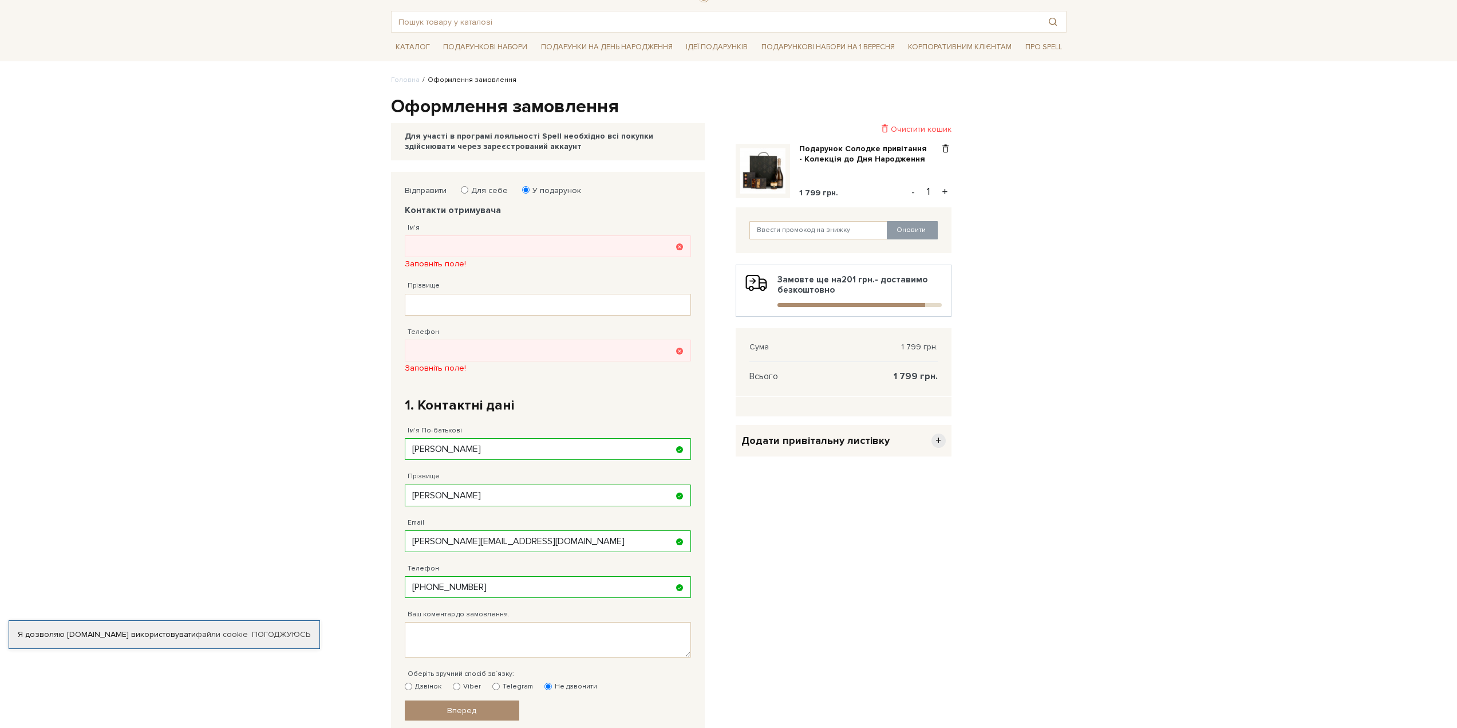
click at [475, 187] on label "Для себе" at bounding box center [486, 191] width 44 height 10
click at [468, 187] on input "Для себе" at bounding box center [464, 189] width 7 height 7
radio input "true"
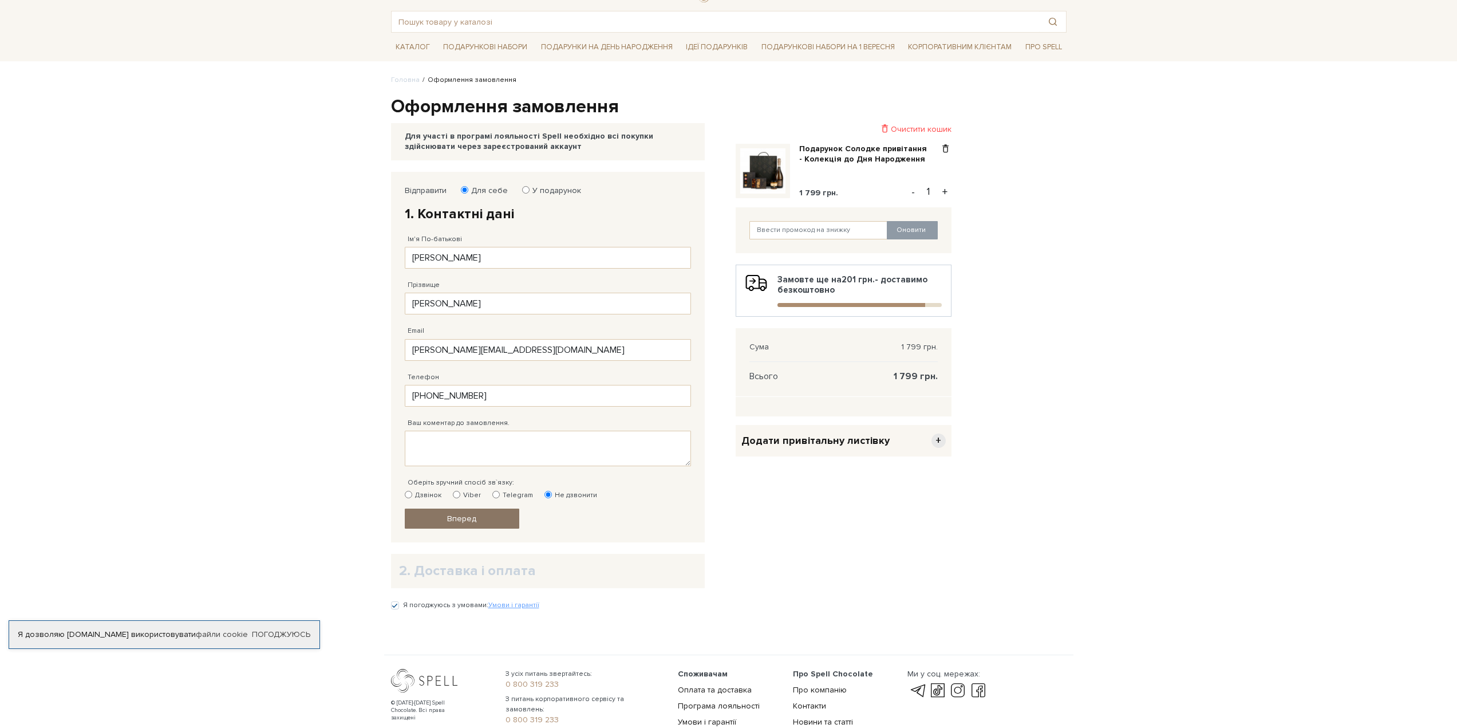
click at [435, 521] on link "Вперед" at bounding box center [462, 518] width 115 height 20
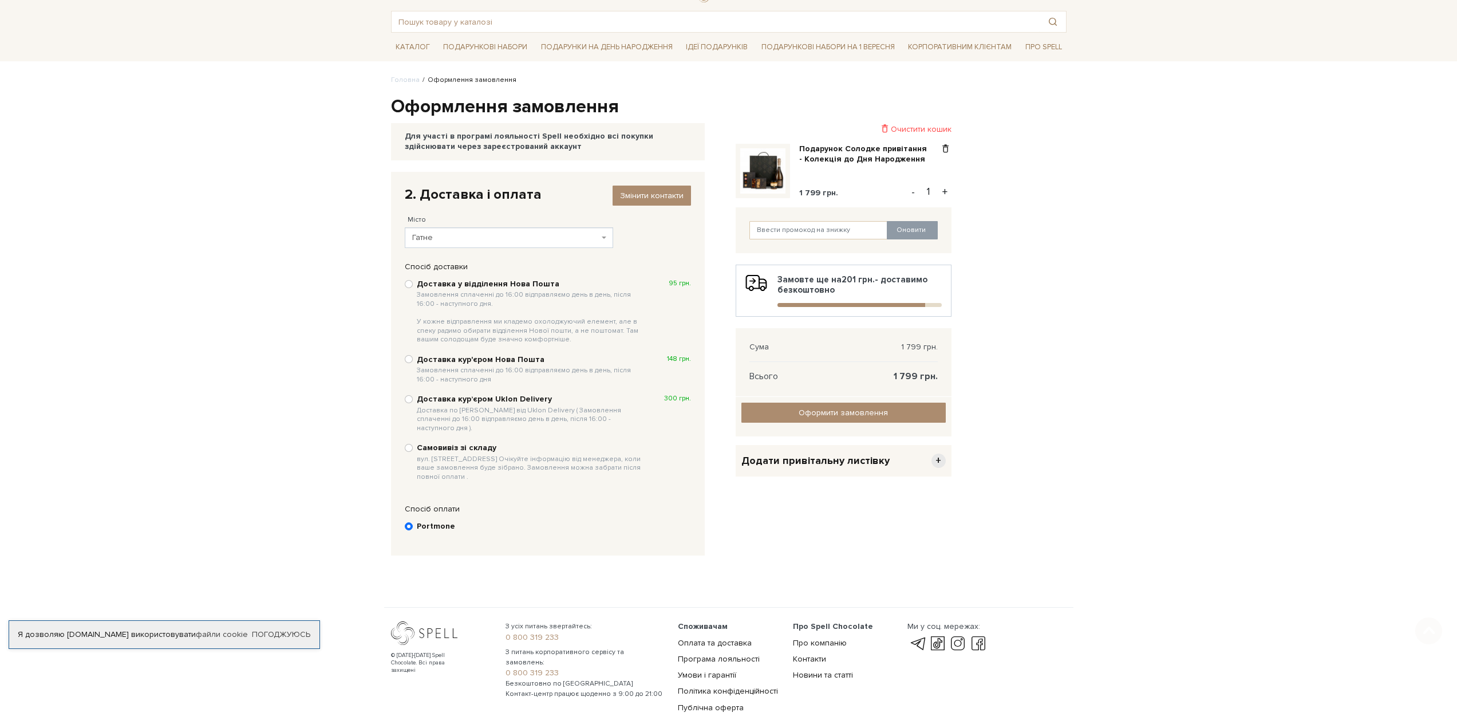
scroll to position [102, 0]
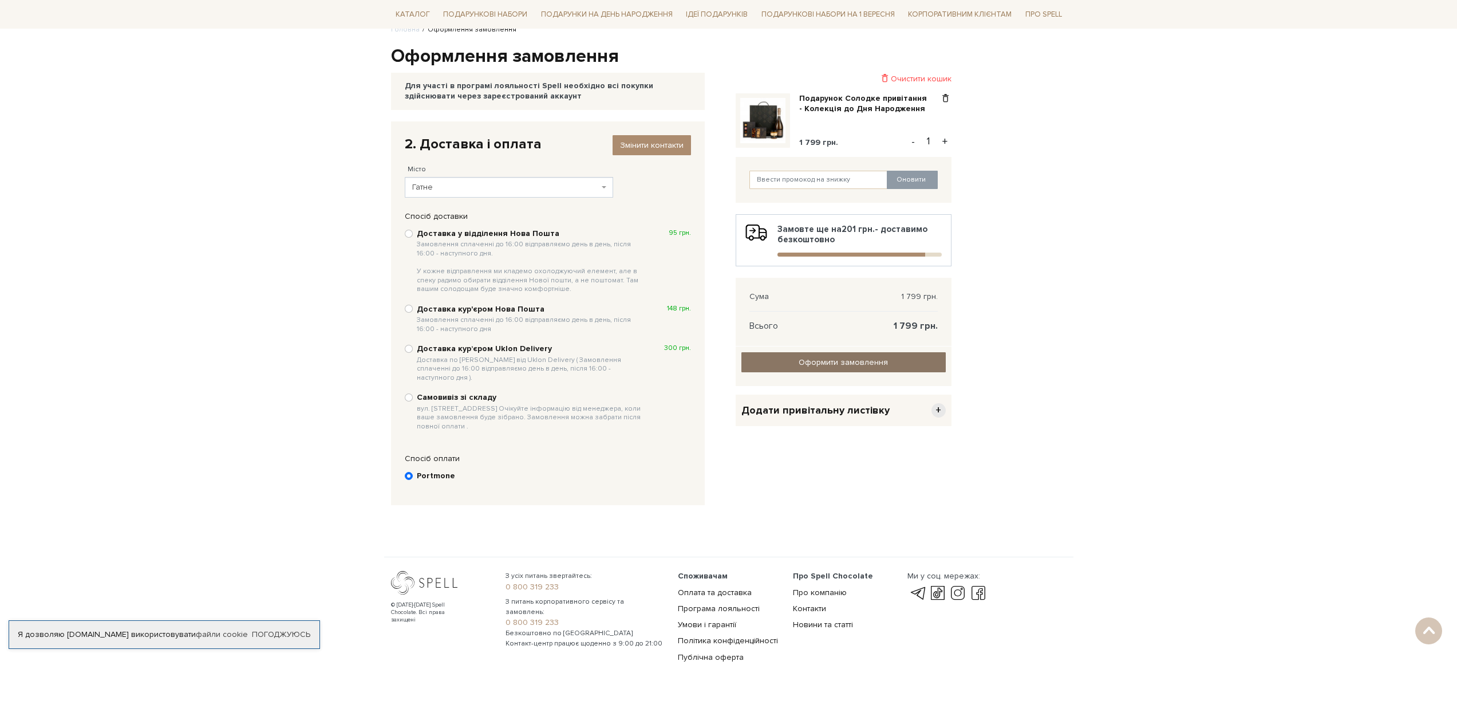
click at [758, 359] on link "Оформити замовлення" at bounding box center [843, 362] width 204 height 20
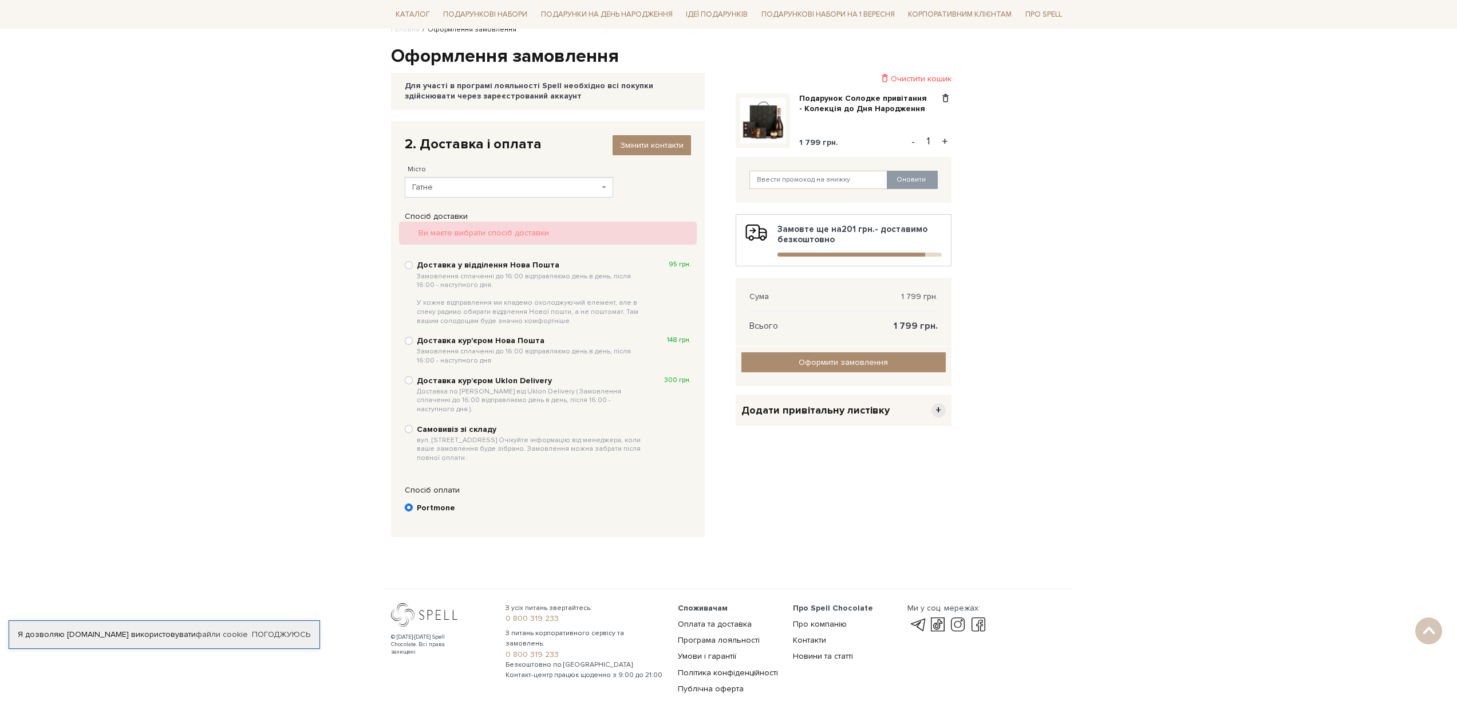
click at [475, 338] on b "Доставка кур'єром Нова Пошта Замовлення сплаченні до 16:00 відправляємо день в …" at bounding box center [531, 350] width 228 height 29
click at [413, 338] on input "Доставка кур'єром Нова Пошта Замовлення сплаченні до 16:00 відправляємо день в …" at bounding box center [409, 341] width 8 height 8
radio input "true"
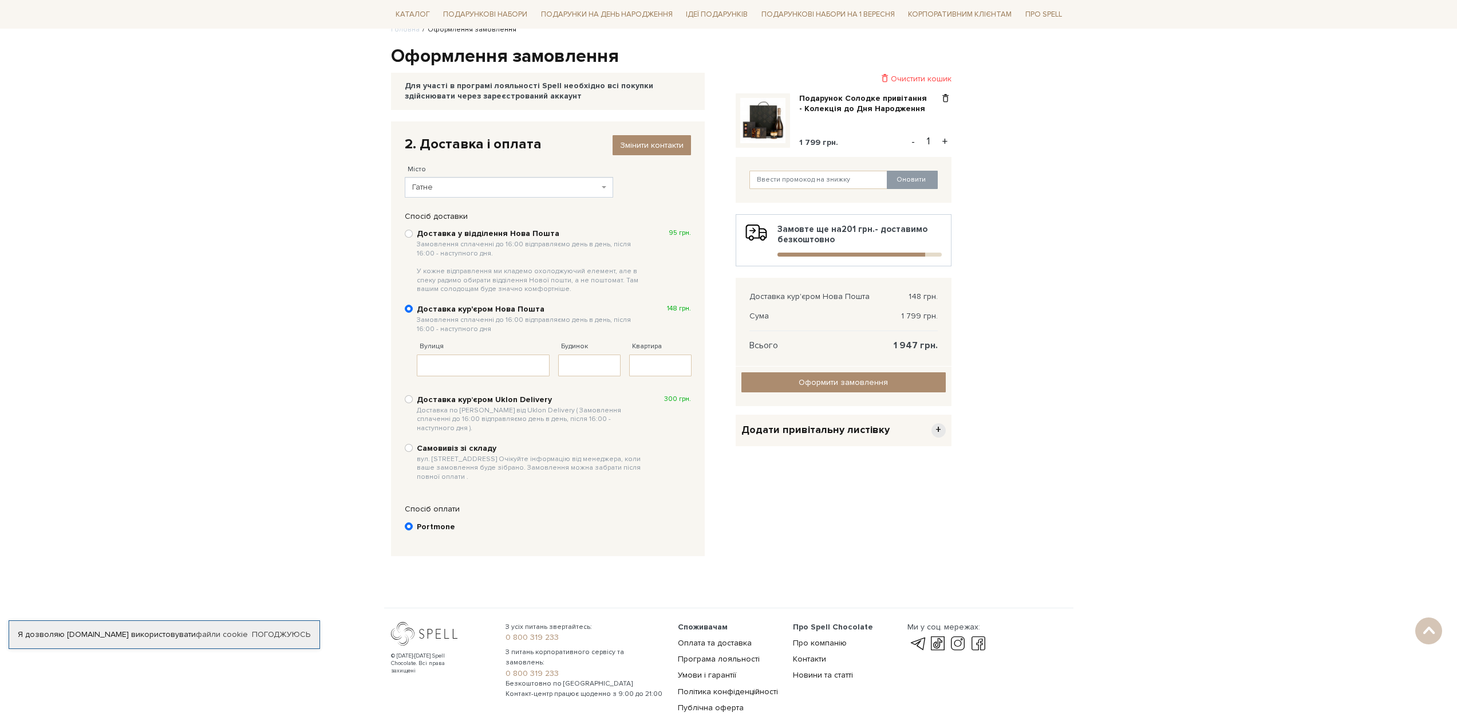
click at [475, 238] on b "Доставка у відділення Нова Пошта Замовлення сплаченні до 16:00 відправляємо ден…" at bounding box center [531, 260] width 228 height 65
click at [413, 238] on input "Доставка у відділення Нова Пошта Замовлення сплаченні до 16:00 відправляємо ден…" at bounding box center [409, 234] width 8 height 8
radio input "true"
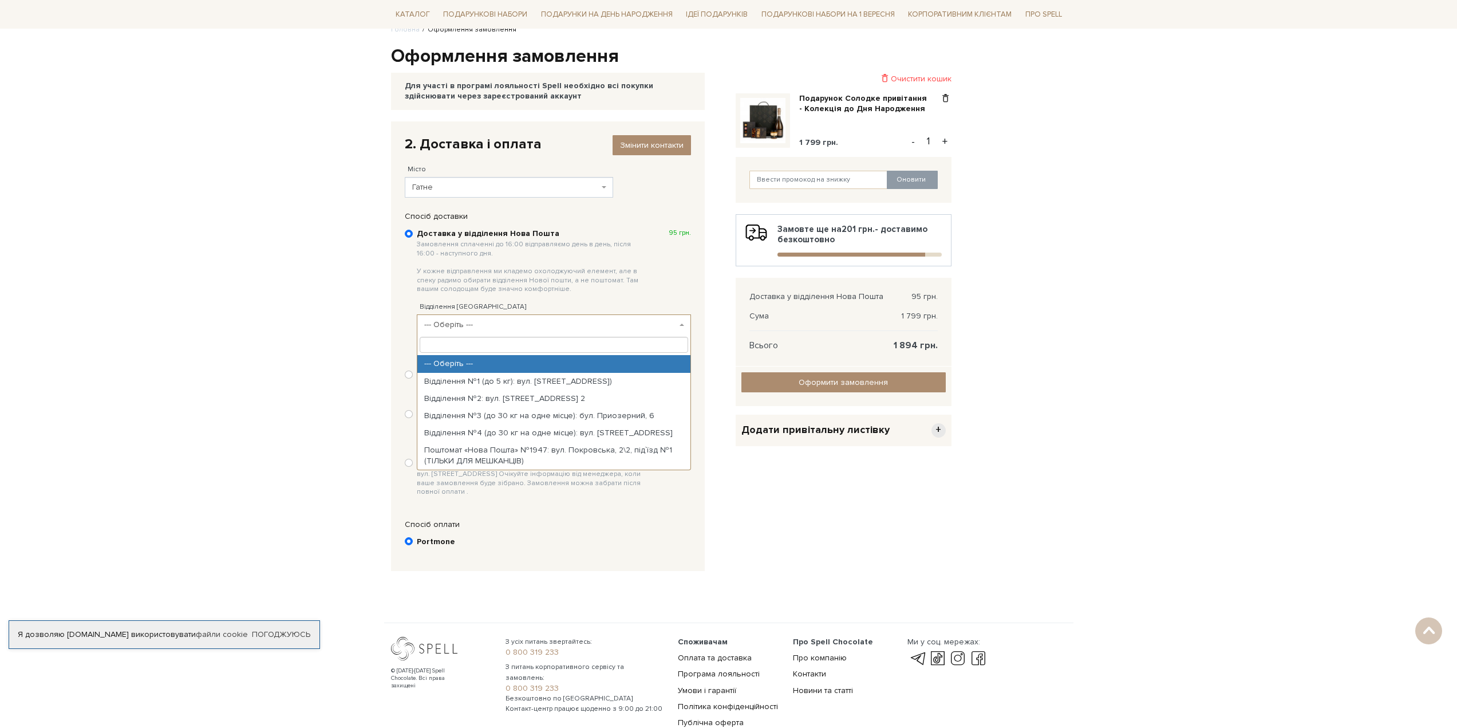
click at [480, 322] on span "--- Оберіть ---" at bounding box center [550, 324] width 252 height 11
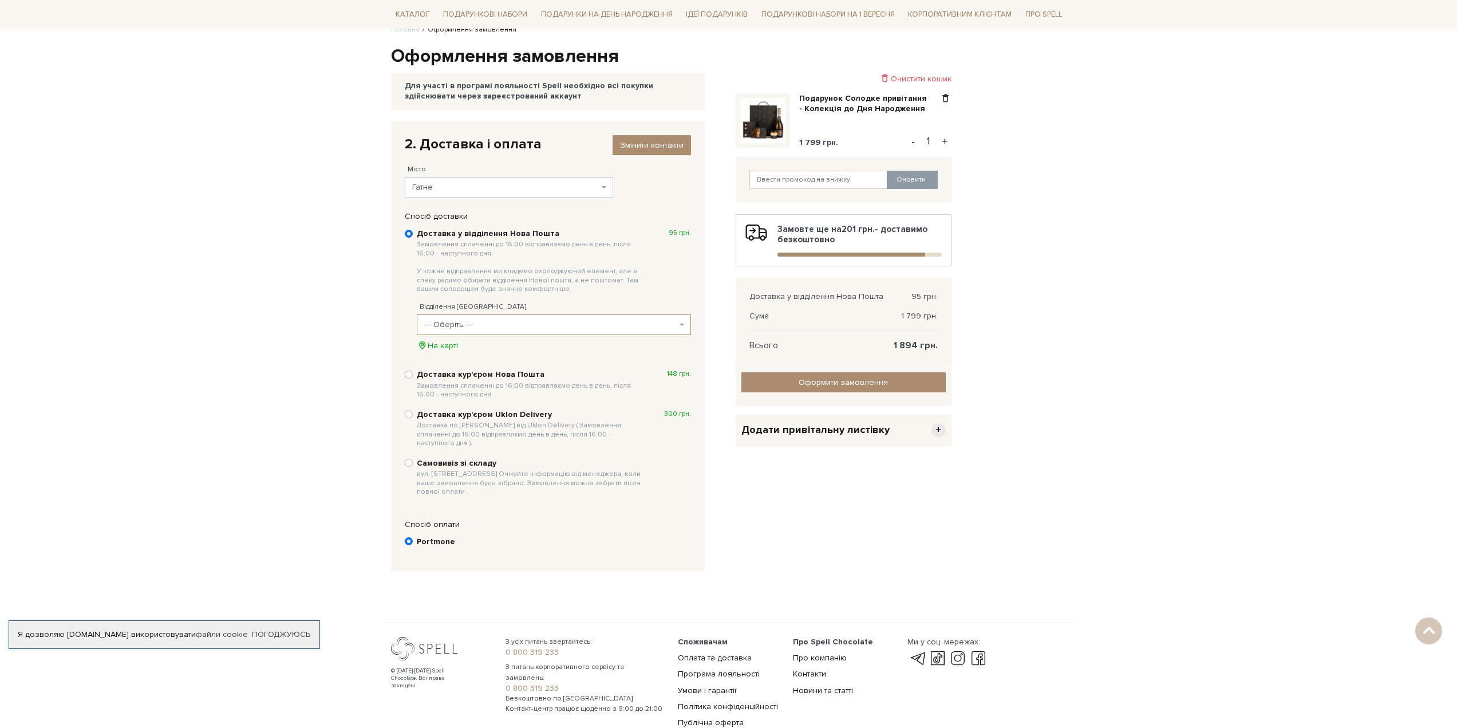
click at [480, 322] on span "--- Оберіть ---" at bounding box center [550, 324] width 252 height 11
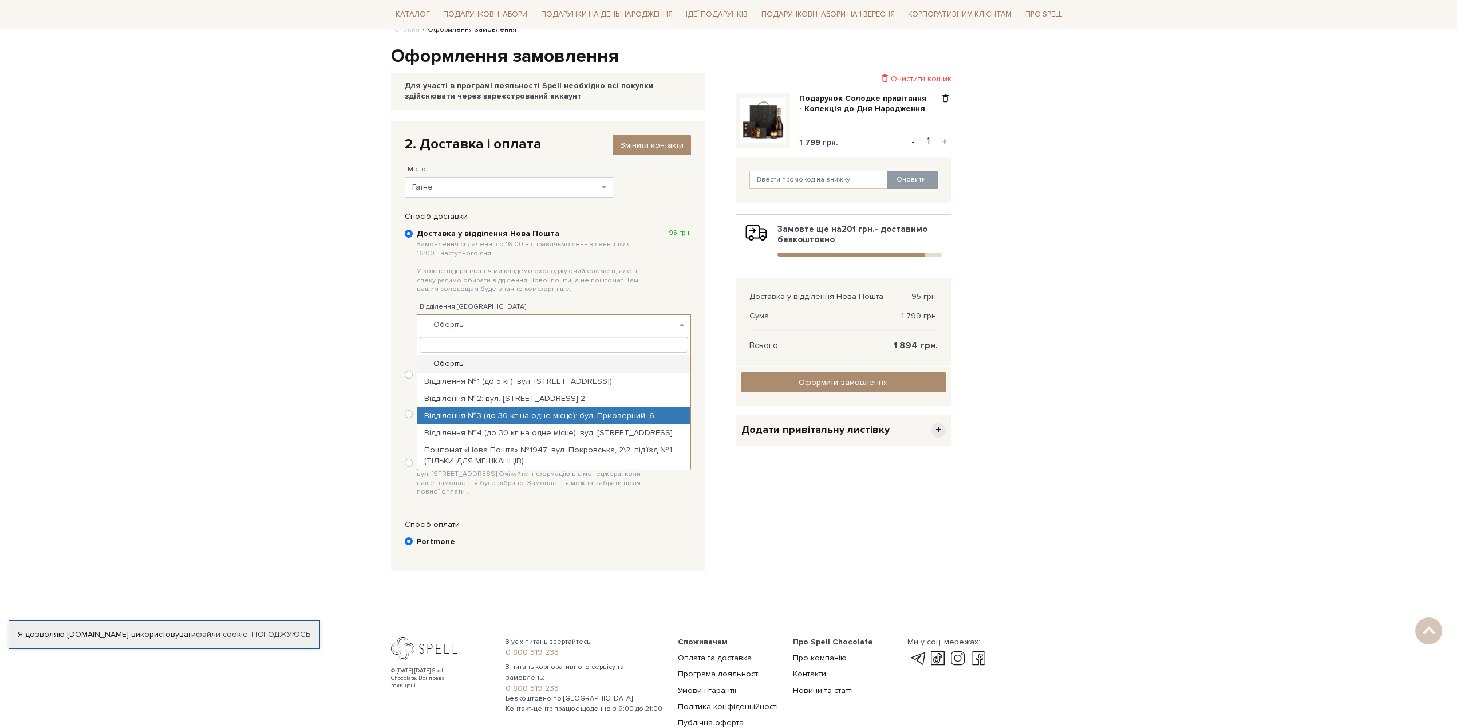
select select "Відділення №3 (до 30 кг на одне місце): бул. Приозерний, 6"
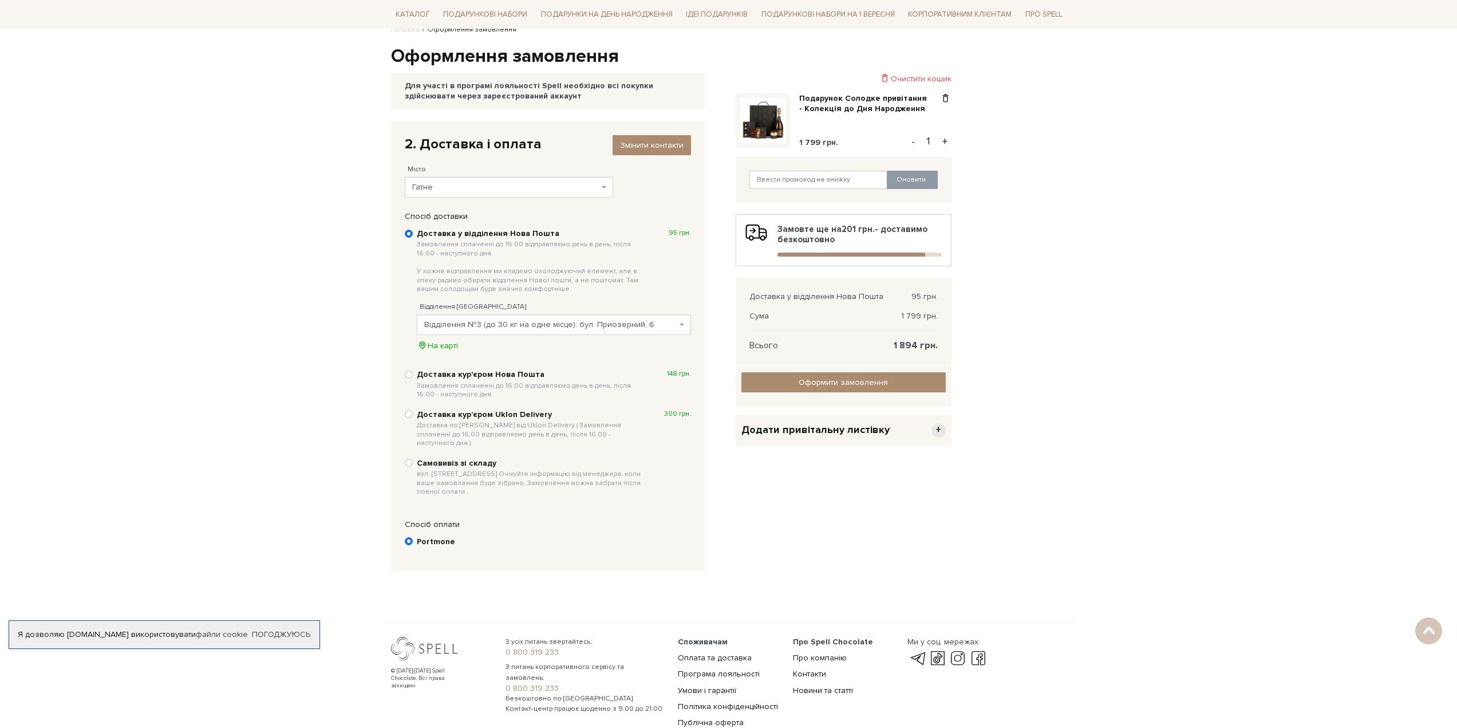
click at [437, 536] on b "Portmone" at bounding box center [436, 541] width 38 height 10
click at [413, 537] on input "Portmone" at bounding box center [409, 541] width 8 height 8
click at [437, 519] on div "Спосіб оплати" at bounding box center [548, 524] width 298 height 10
click at [439, 519] on div "Спосіб оплати" at bounding box center [548, 524] width 298 height 10
click at [431, 499] on div "Спосіб доставки Ви маєте вибрати спосіб доставки Доставка у відділення Нова Пош…" at bounding box center [548, 361] width 314 height 300
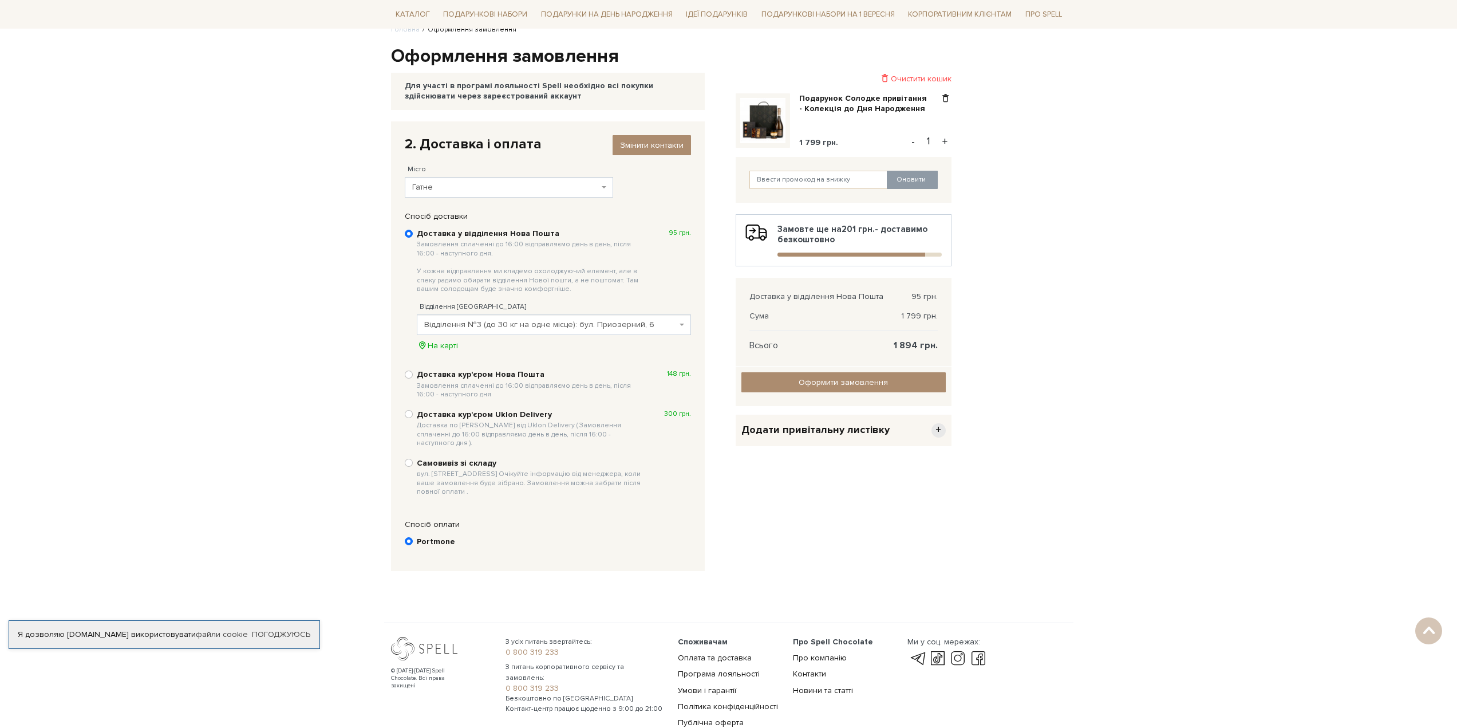
click at [412, 535] on div "Portmone" at bounding box center [548, 542] width 286 height 14
click at [410, 537] on input "Portmone" at bounding box center [409, 541] width 8 height 8
click at [408, 537] on input "Portmone" at bounding box center [409, 541] width 8 height 8
click at [817, 669] on link "Контакти" at bounding box center [809, 674] width 33 height 10
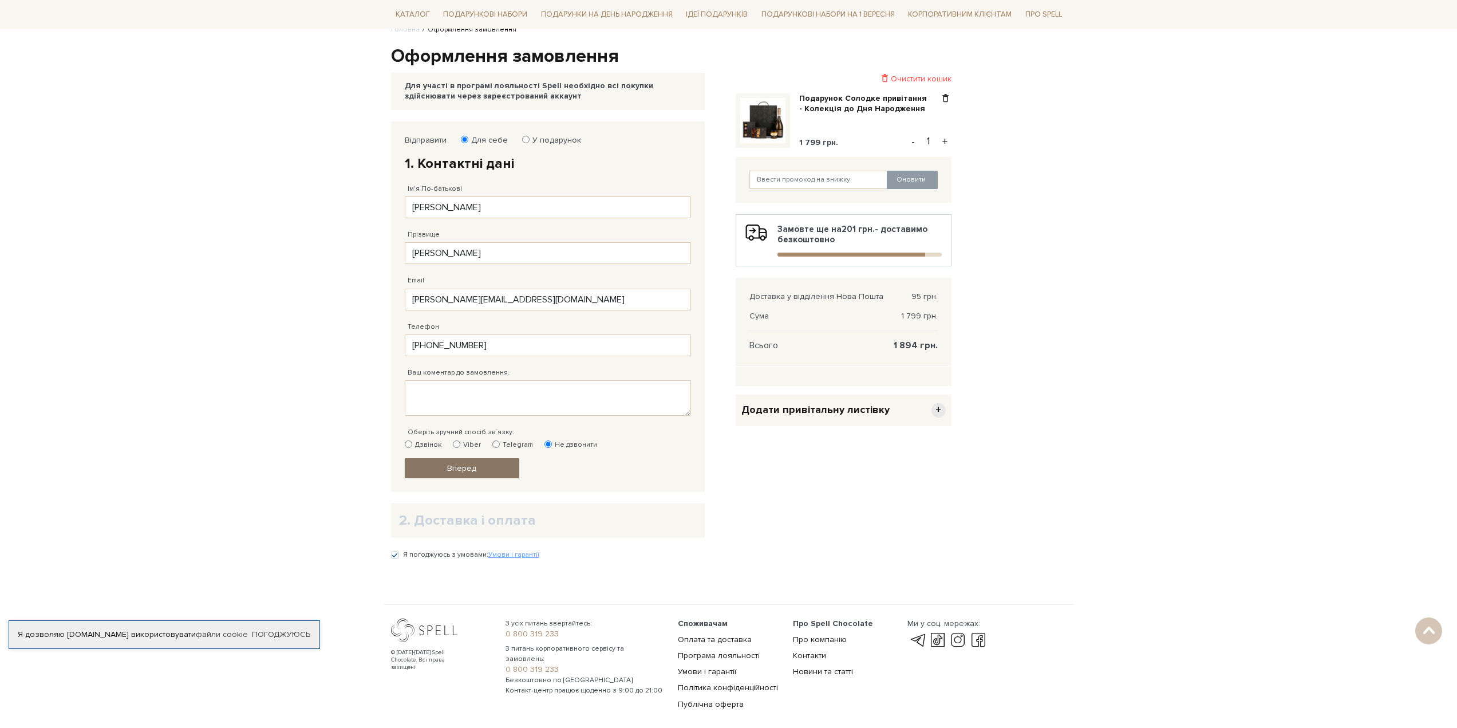
click at [455, 464] on span "Вперед" at bounding box center [461, 468] width 29 height 10
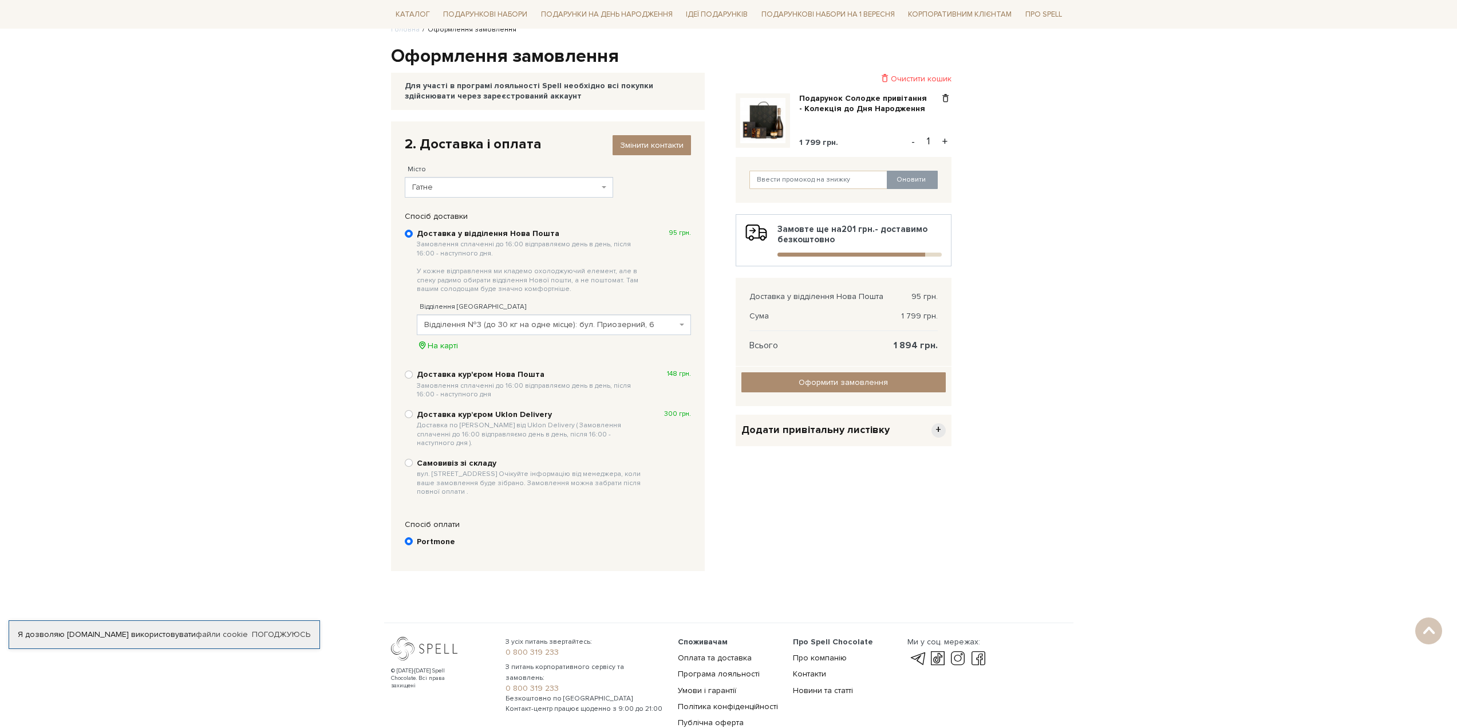
scroll to position [168, 0]
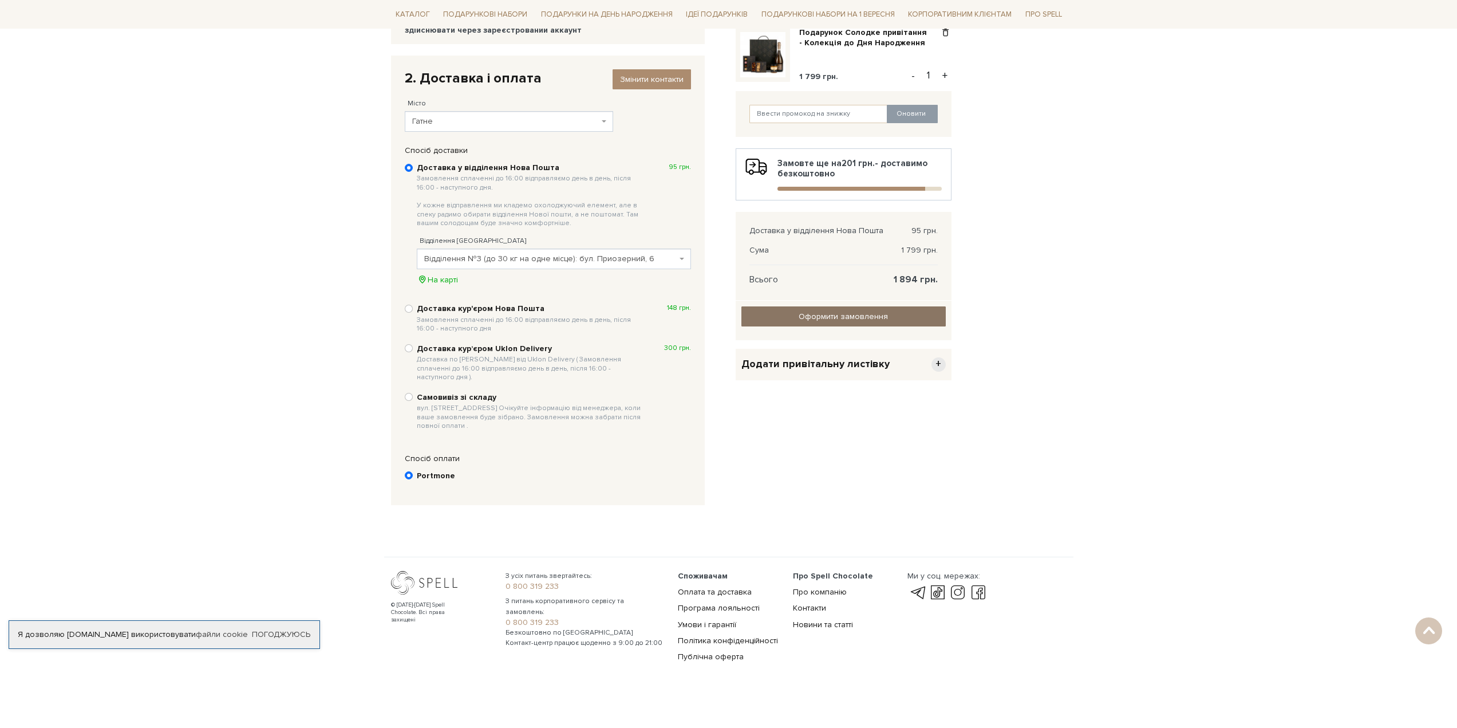
click at [774, 320] on input "Оформити замовлення" at bounding box center [843, 316] width 204 height 20
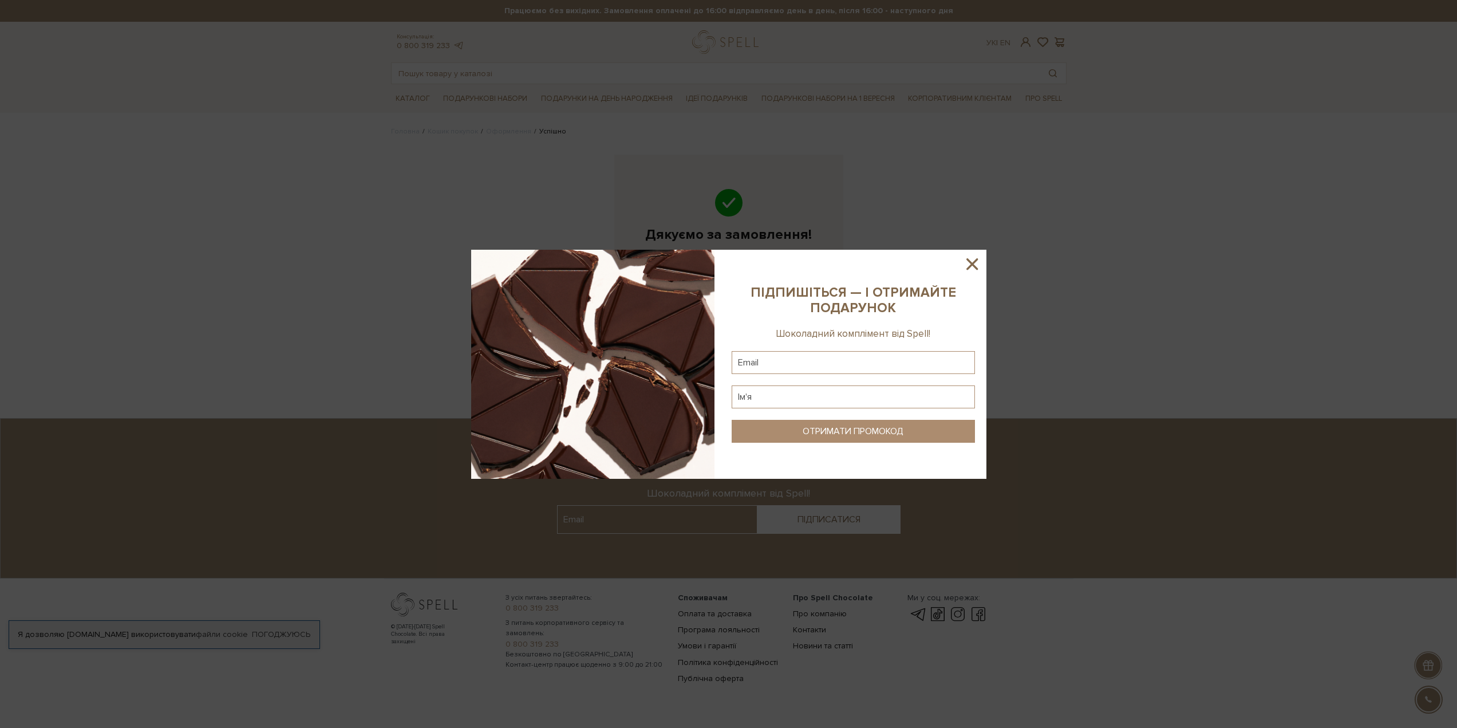
click at [977, 269] on icon at bounding box center [971, 263] width 11 height 11
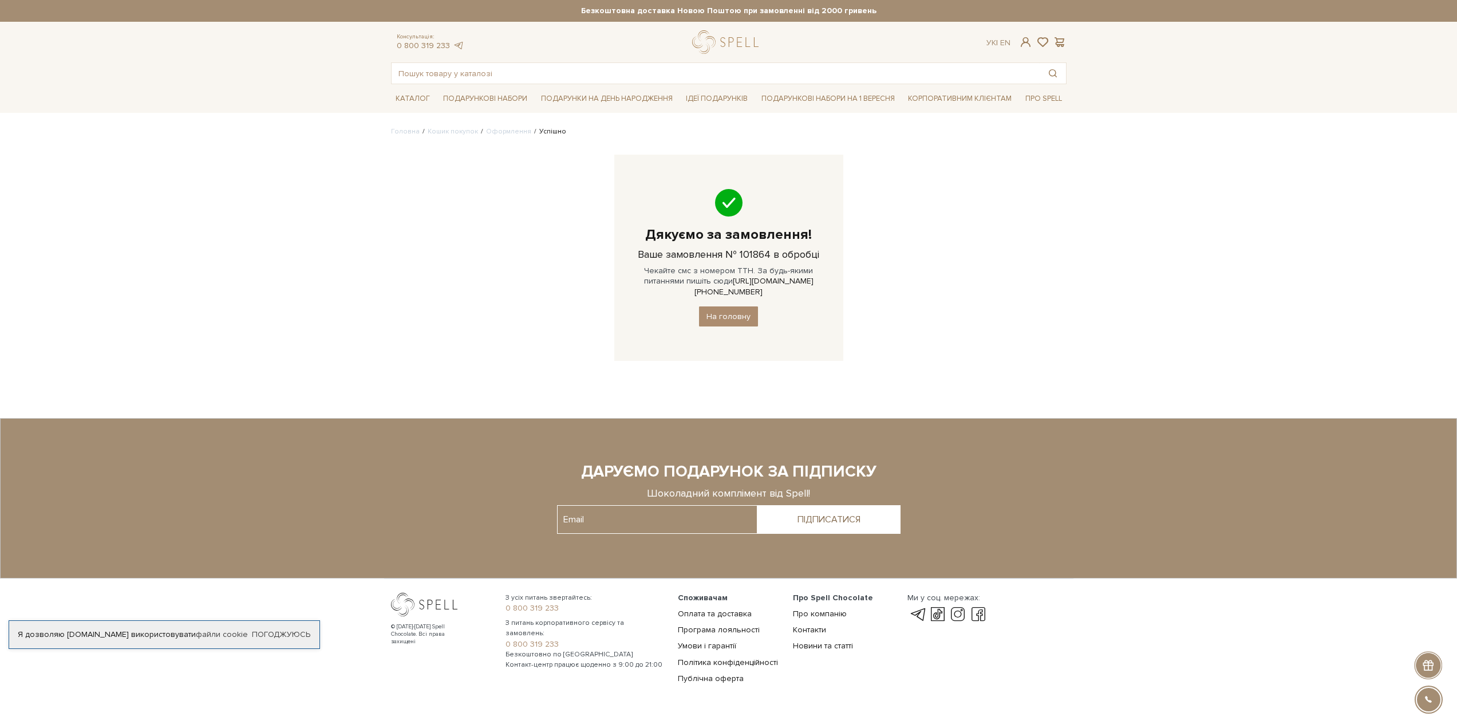
click at [1249, 663] on footer "© 2016-2025 Spell Chocolate. Всі права захищені З усіх питань звертайтесь: 0 80…" at bounding box center [728, 559] width 1457 height 283
